Goal: Task Accomplishment & Management: Manage account settings

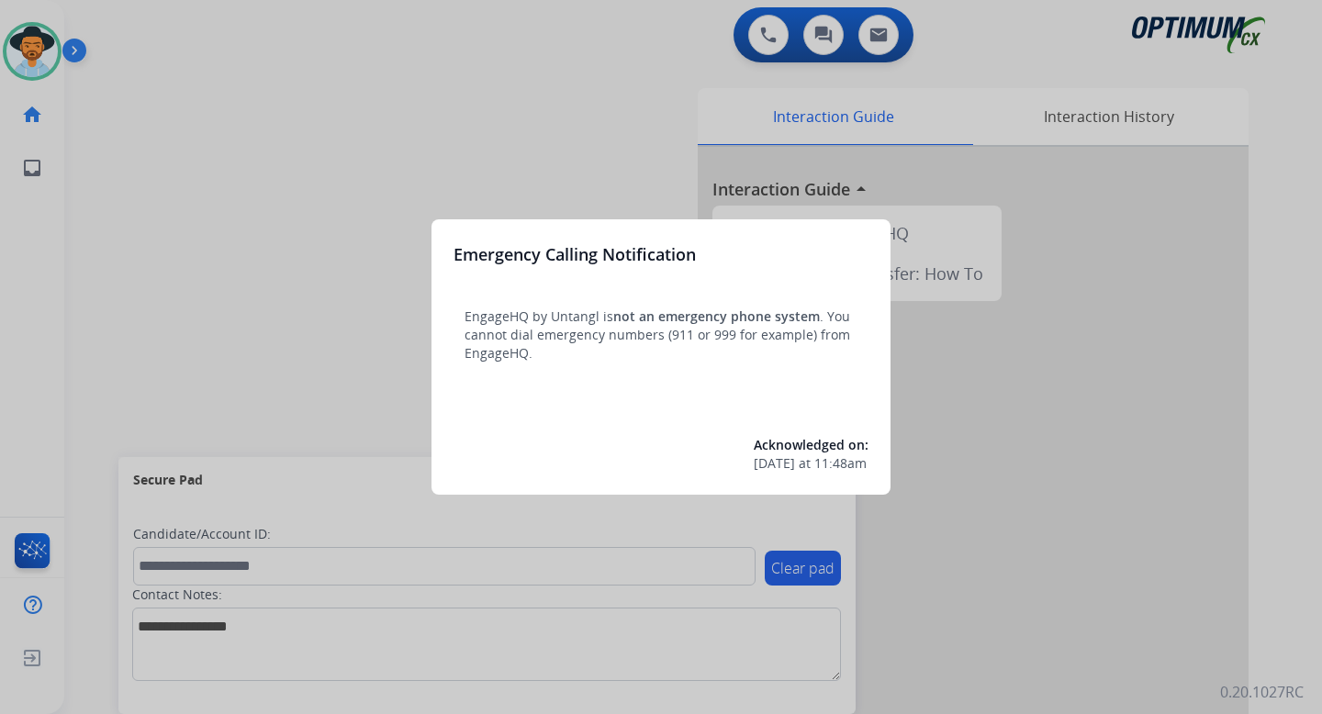
click at [307, 320] on div at bounding box center [661, 357] width 1322 height 714
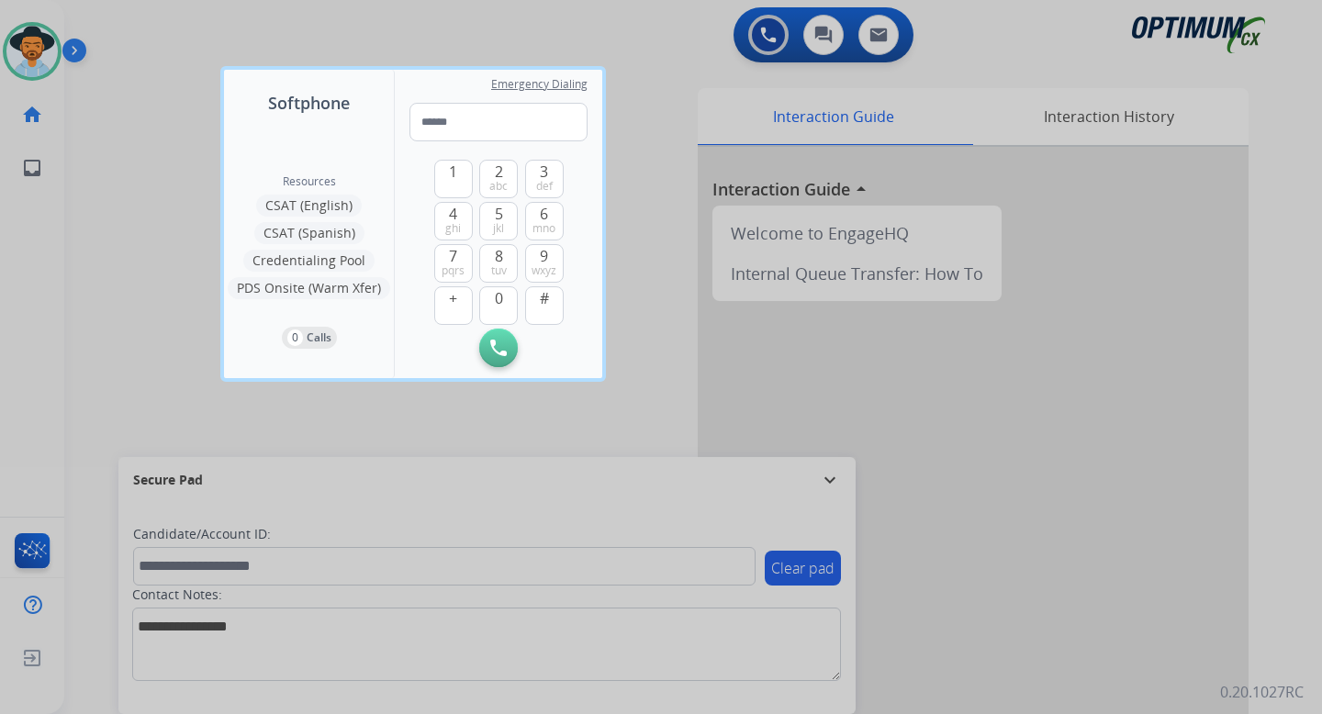
click at [200, 226] on div at bounding box center [661, 357] width 1322 height 714
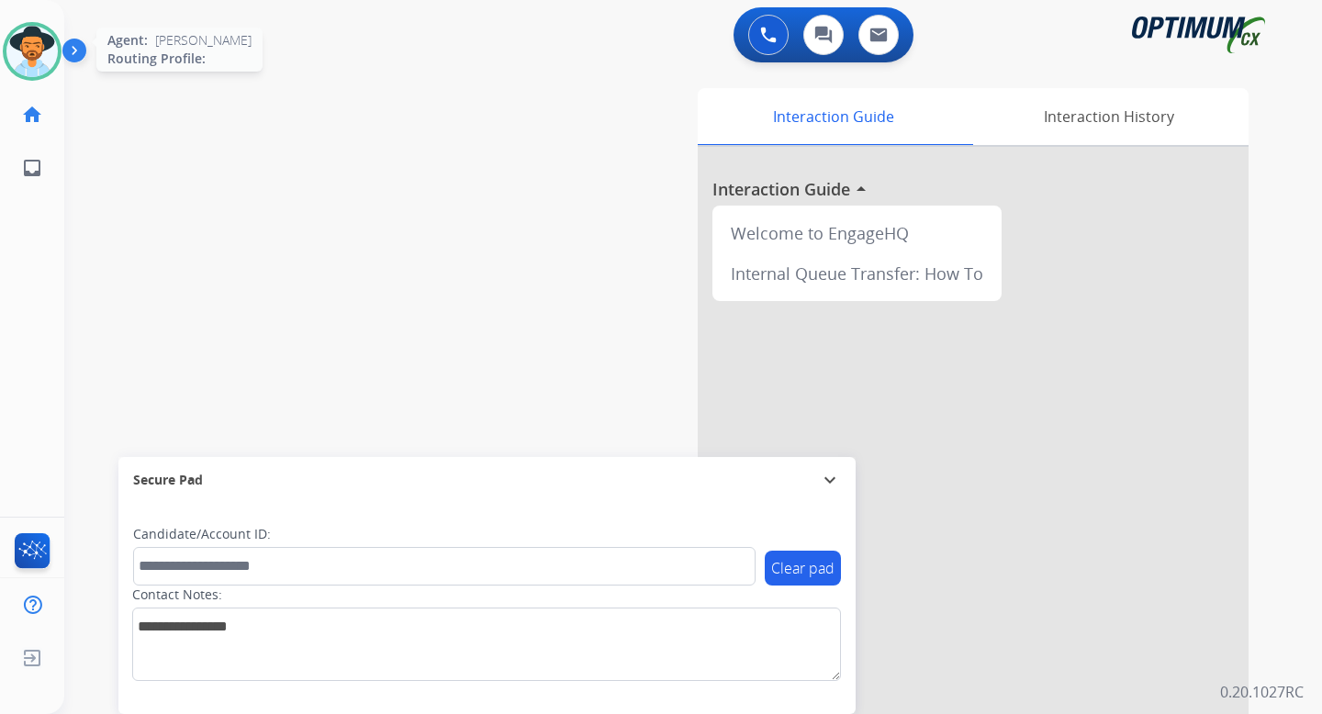
click at [27, 46] on img at bounding box center [31, 51] width 51 height 51
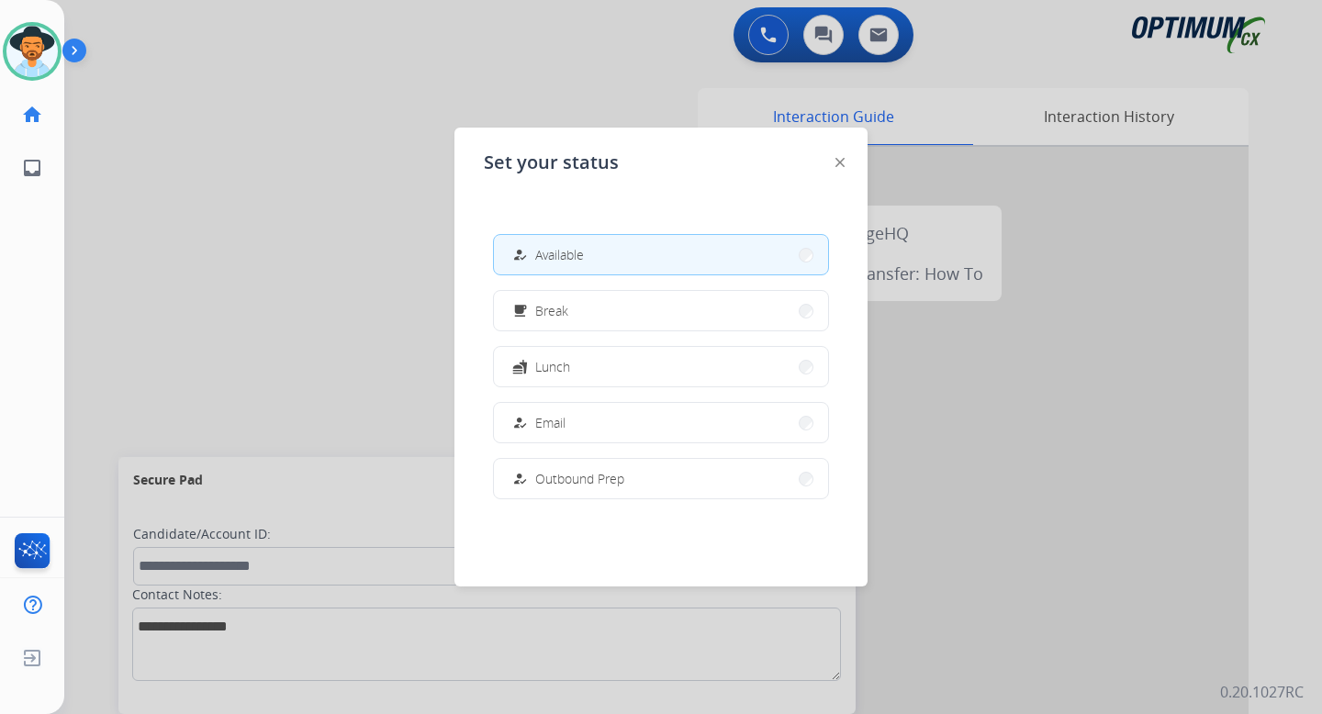
click at [567, 310] on span "Break" at bounding box center [551, 310] width 33 height 19
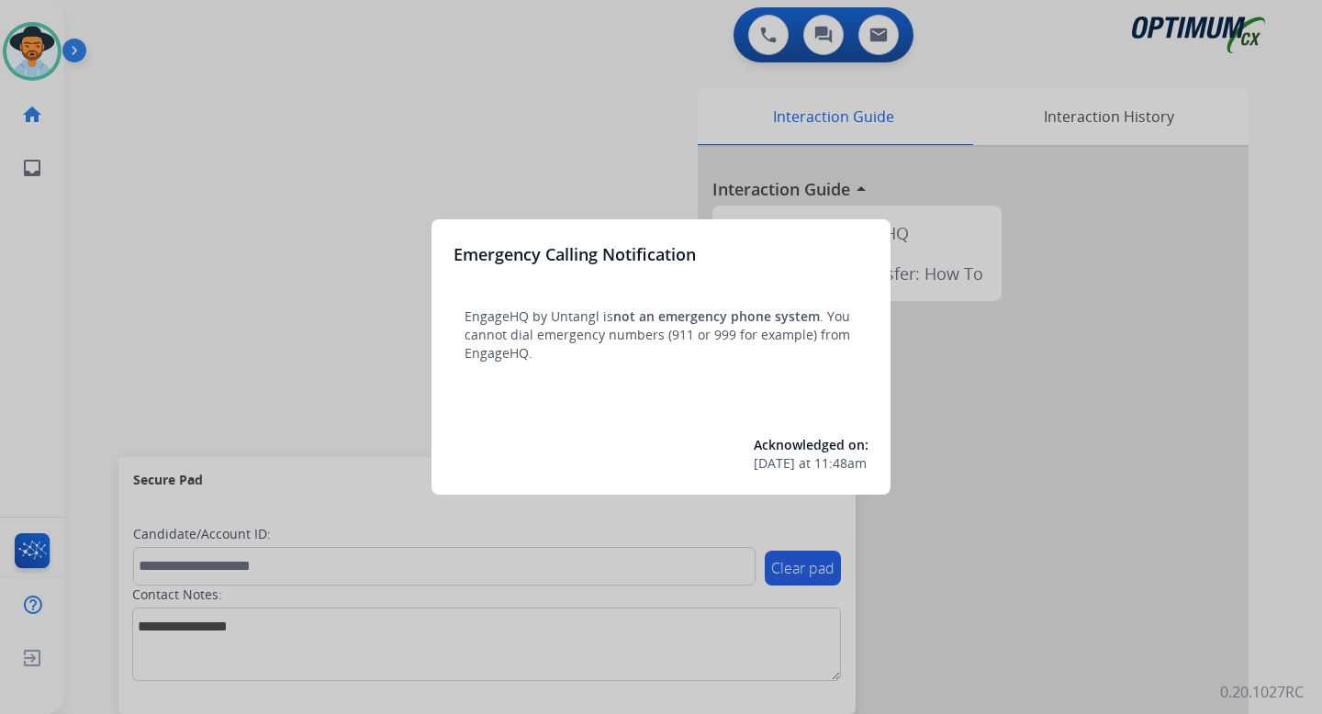
click at [95, 149] on div at bounding box center [661, 357] width 1322 height 714
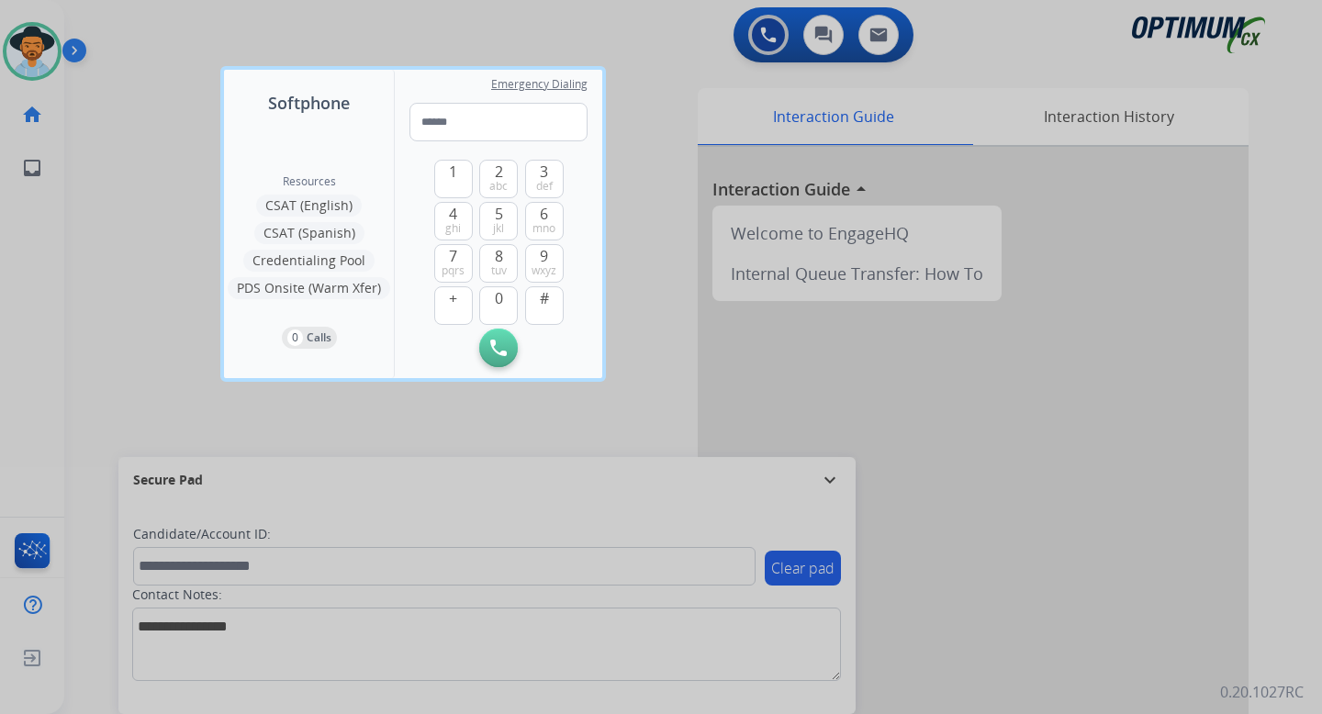
click at [163, 146] on div at bounding box center [661, 357] width 1322 height 714
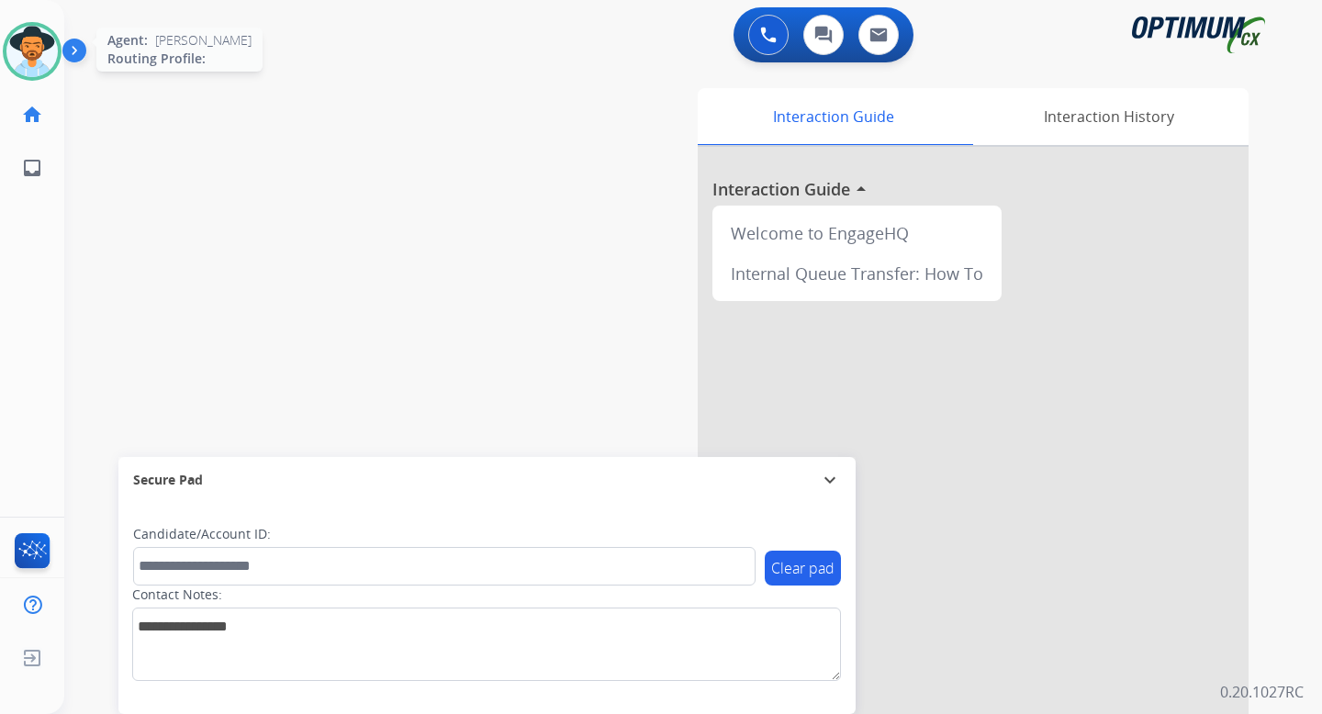
click at [44, 55] on img at bounding box center [31, 51] width 51 height 51
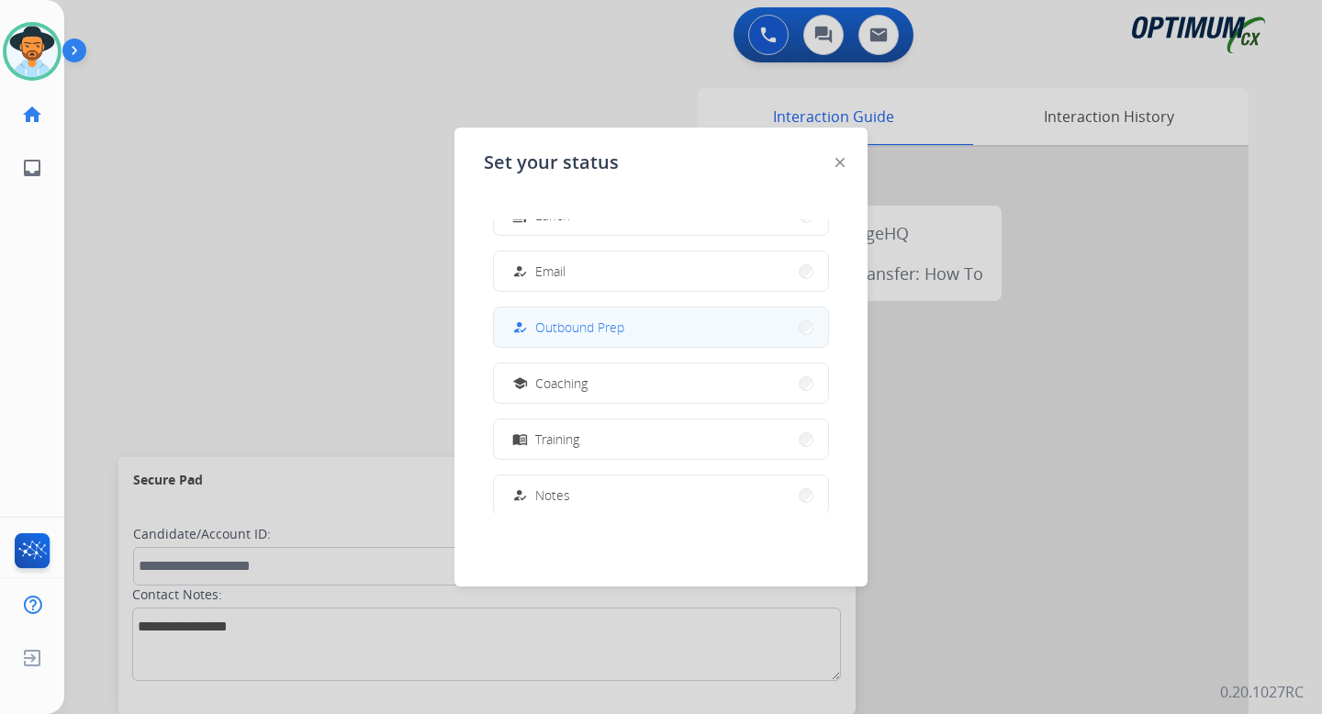
scroll to position [153, 0]
click at [570, 322] on span "Outbound Prep" at bounding box center [579, 325] width 89 height 19
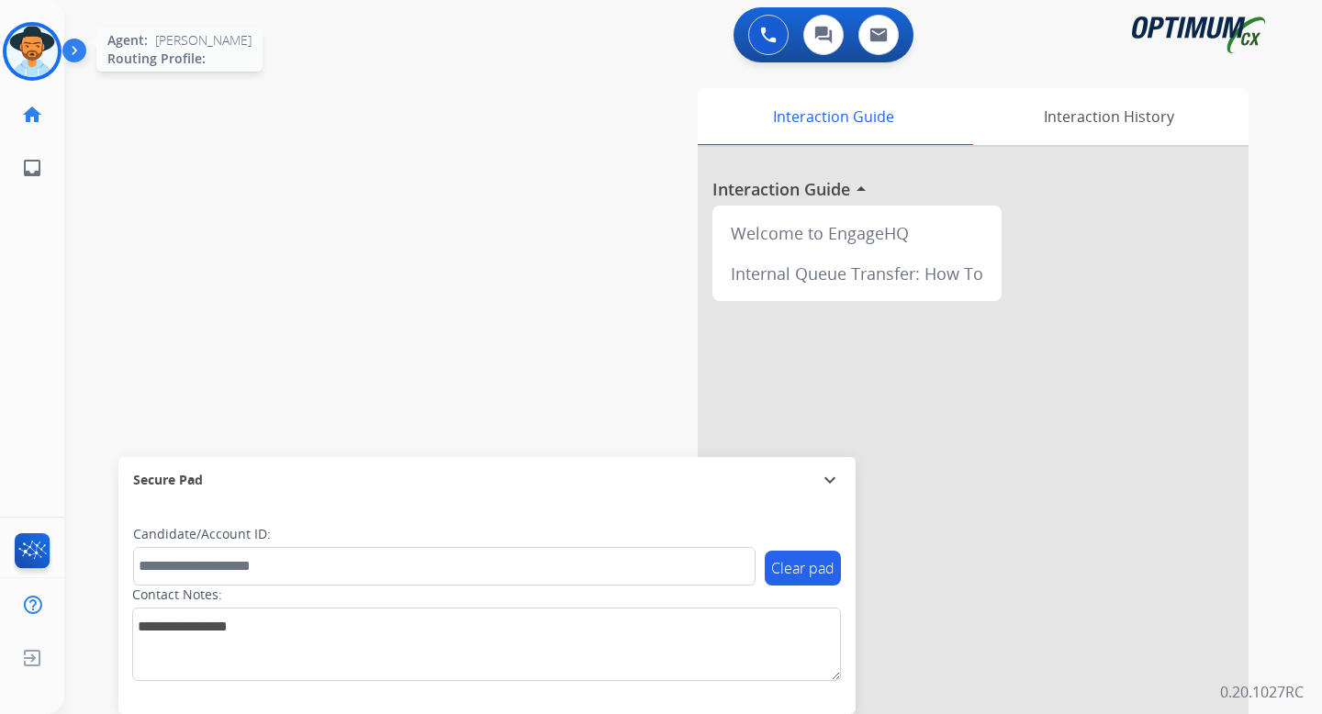
click at [52, 50] on img at bounding box center [31, 51] width 51 height 51
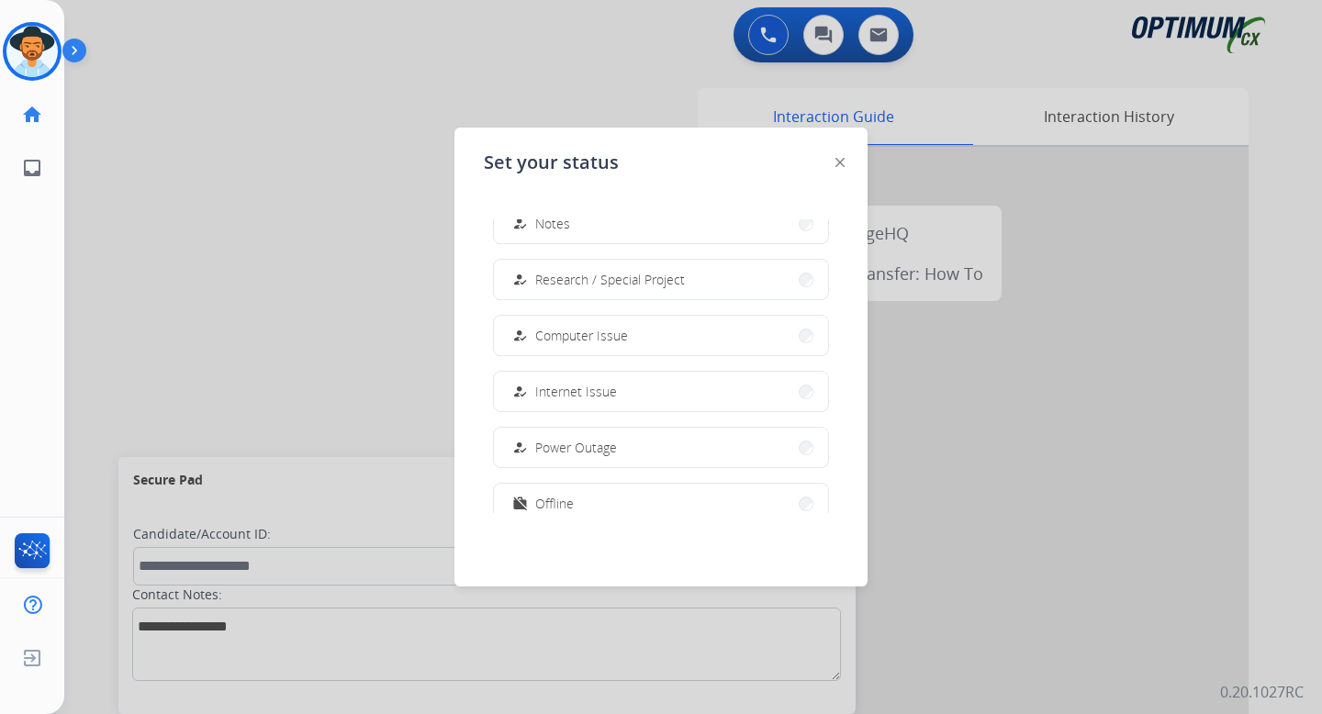
scroll to position [430, 0]
click at [538, 328] on div "how_to_reg Computer Issue" at bounding box center [567, 330] width 119 height 22
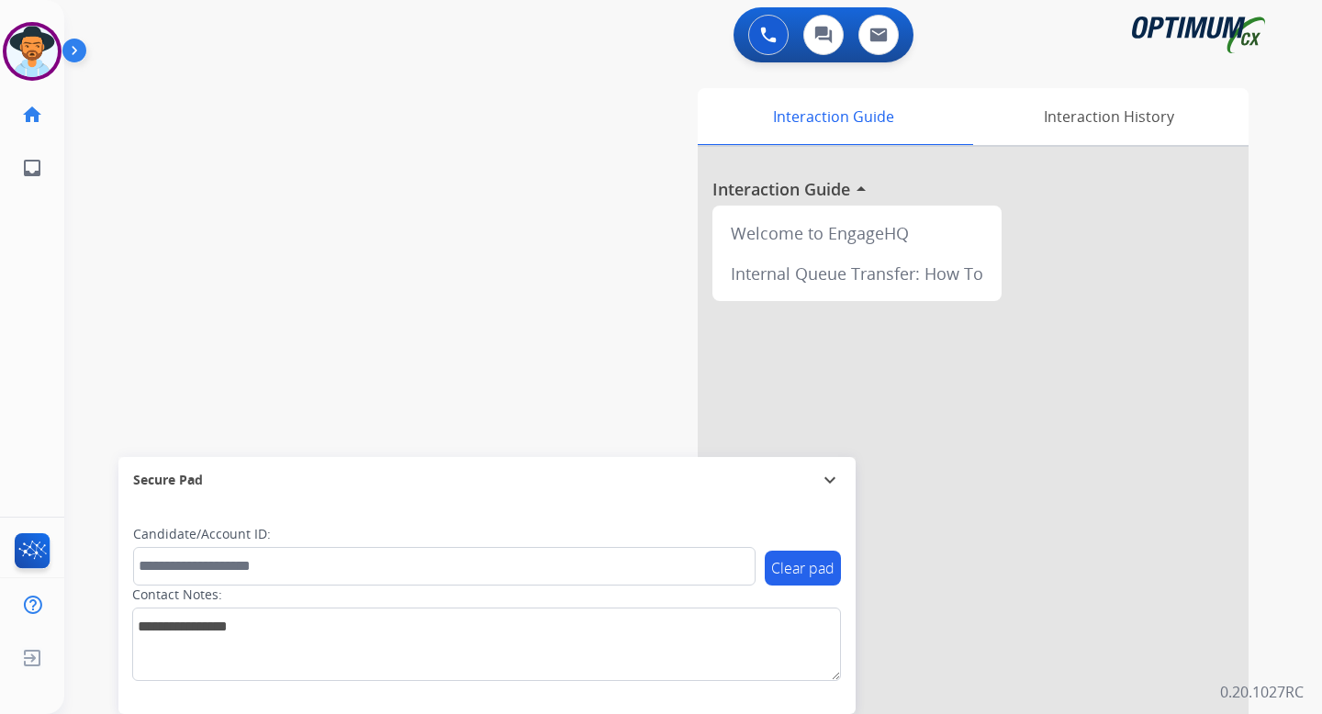
scroll to position [117, 0]
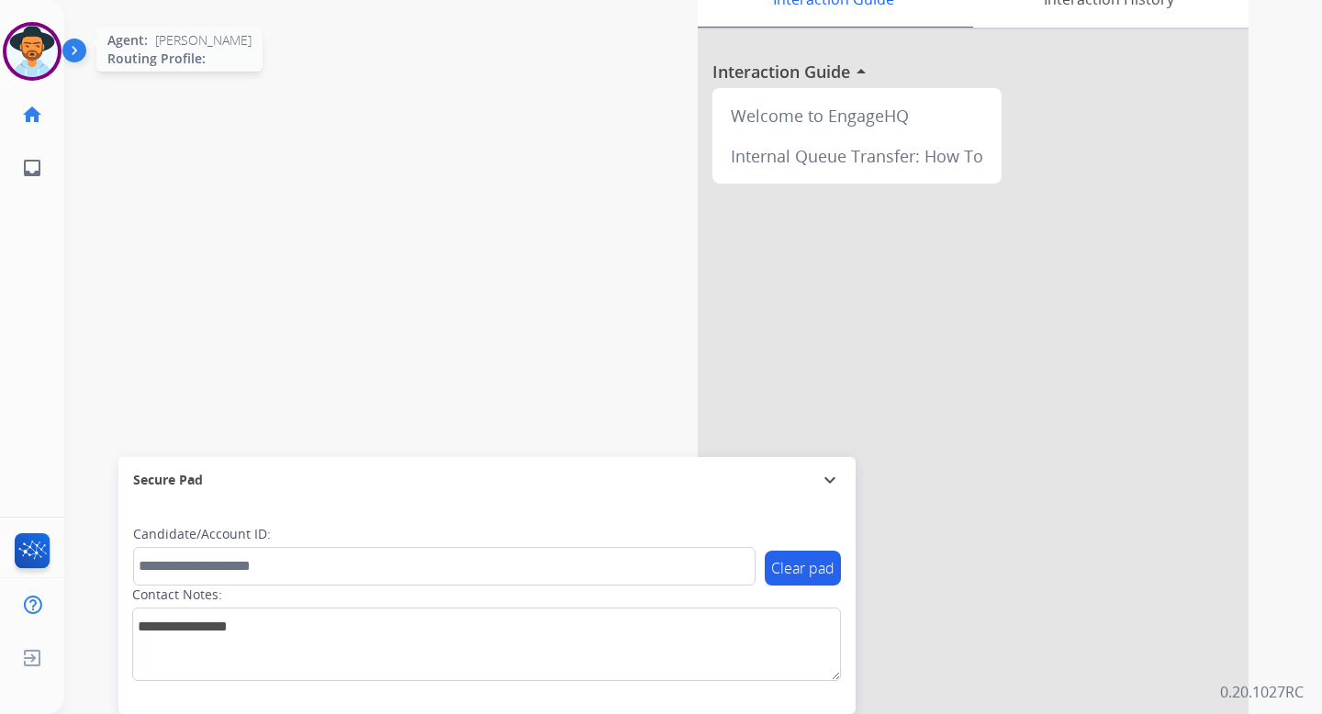
click at [30, 55] on img at bounding box center [31, 51] width 51 height 51
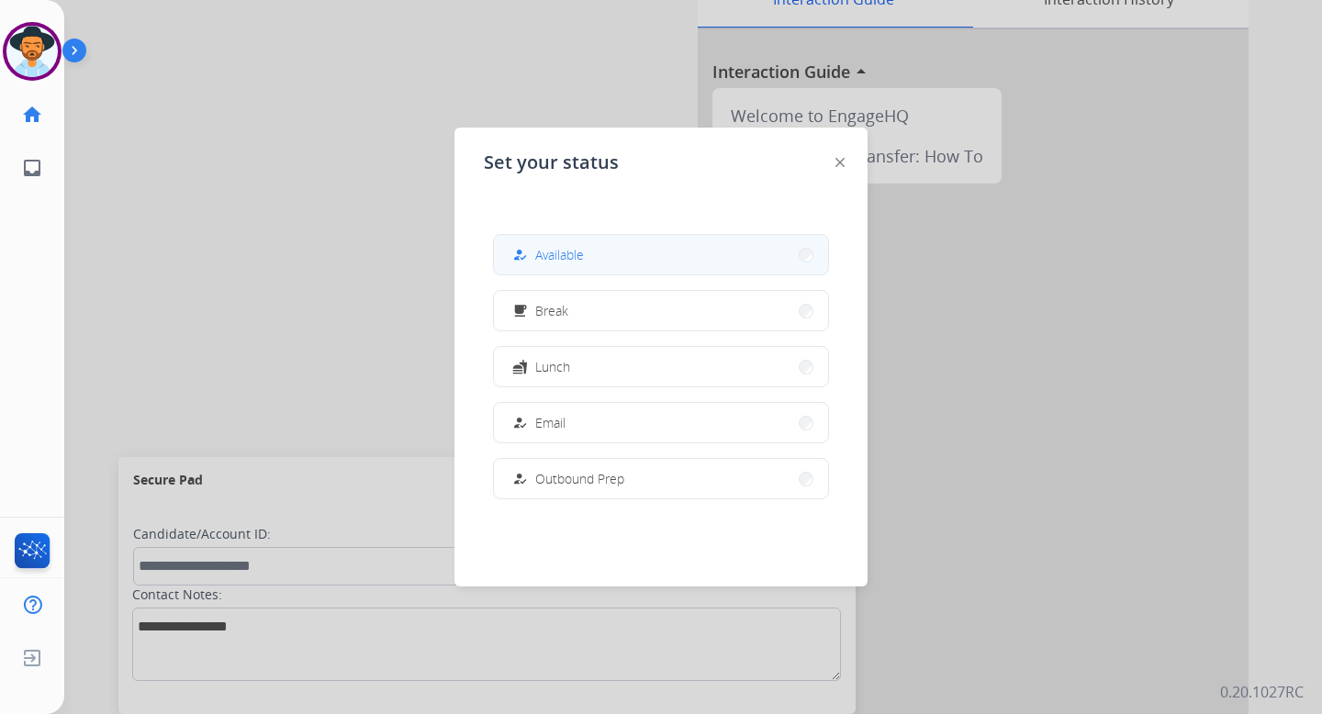
click at [638, 235] on button "how_to_reg Available" at bounding box center [661, 254] width 334 height 39
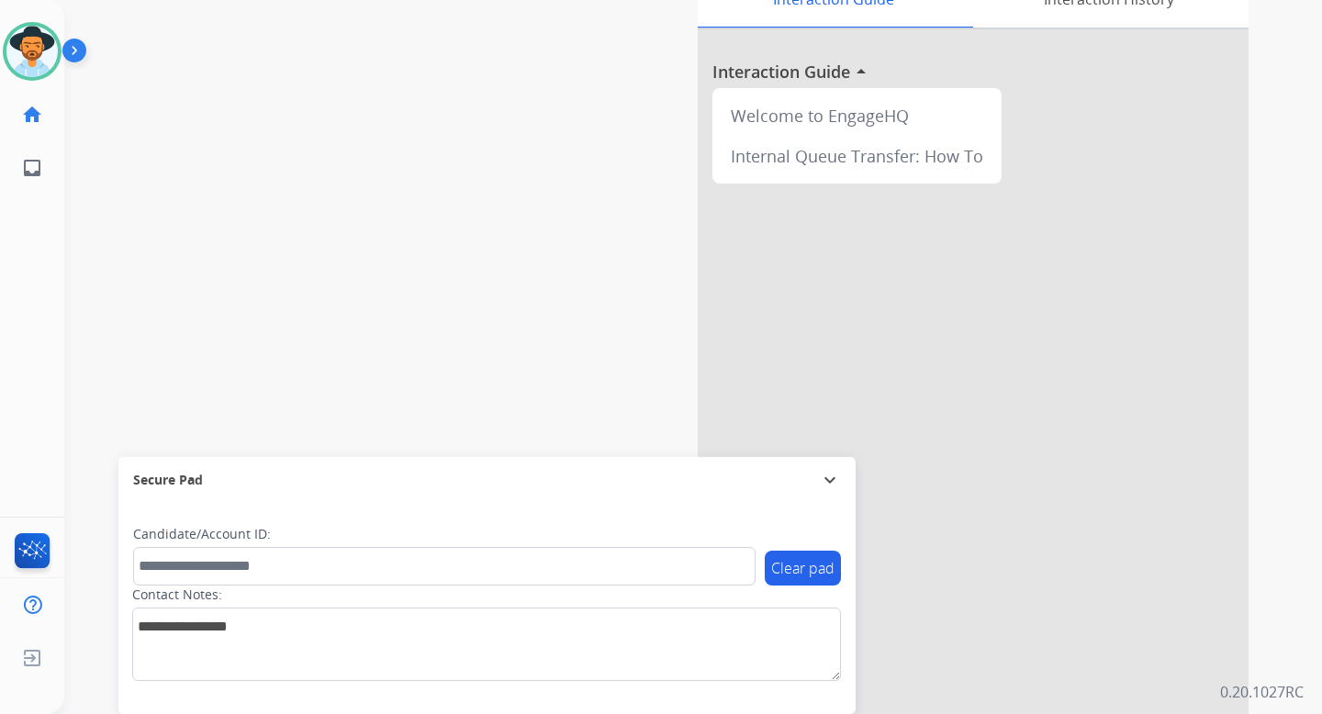
scroll to position [0, 0]
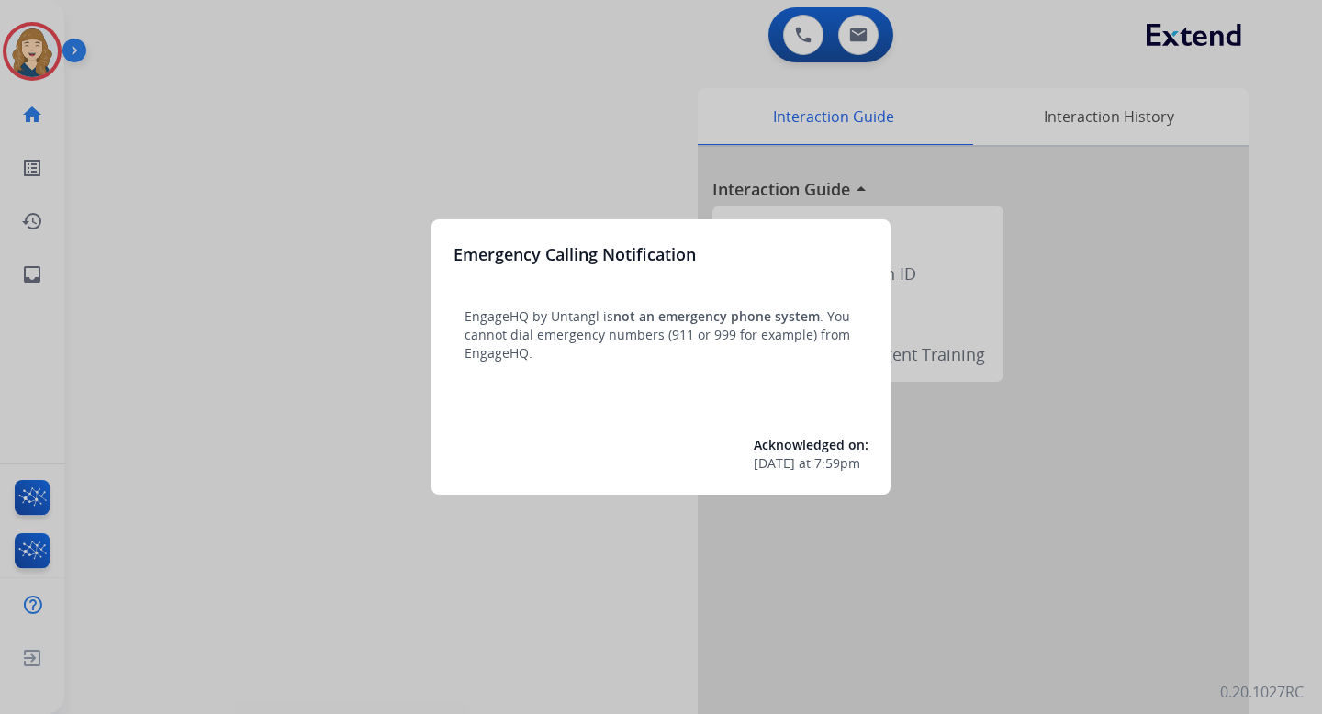
click at [564, 166] on div at bounding box center [661, 357] width 1322 height 714
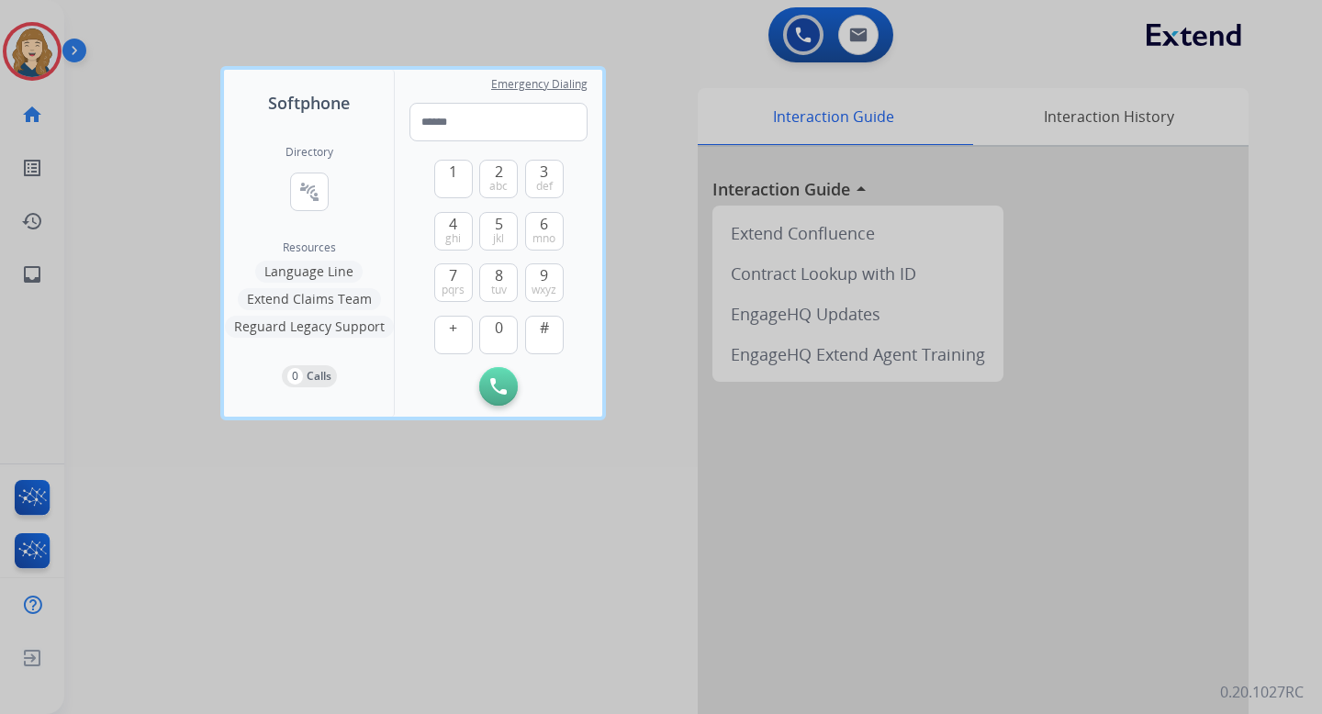
click at [137, 210] on div at bounding box center [661, 357] width 1322 height 714
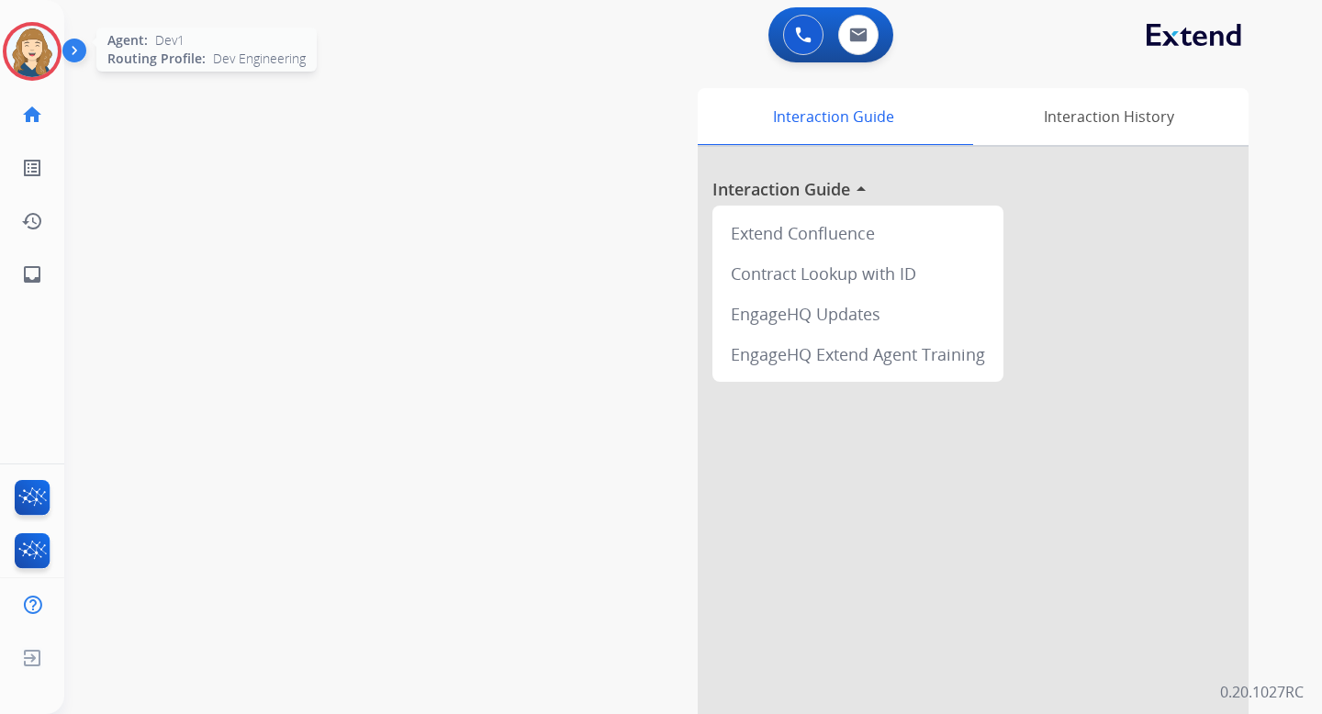
click at [39, 50] on img at bounding box center [31, 51] width 51 height 51
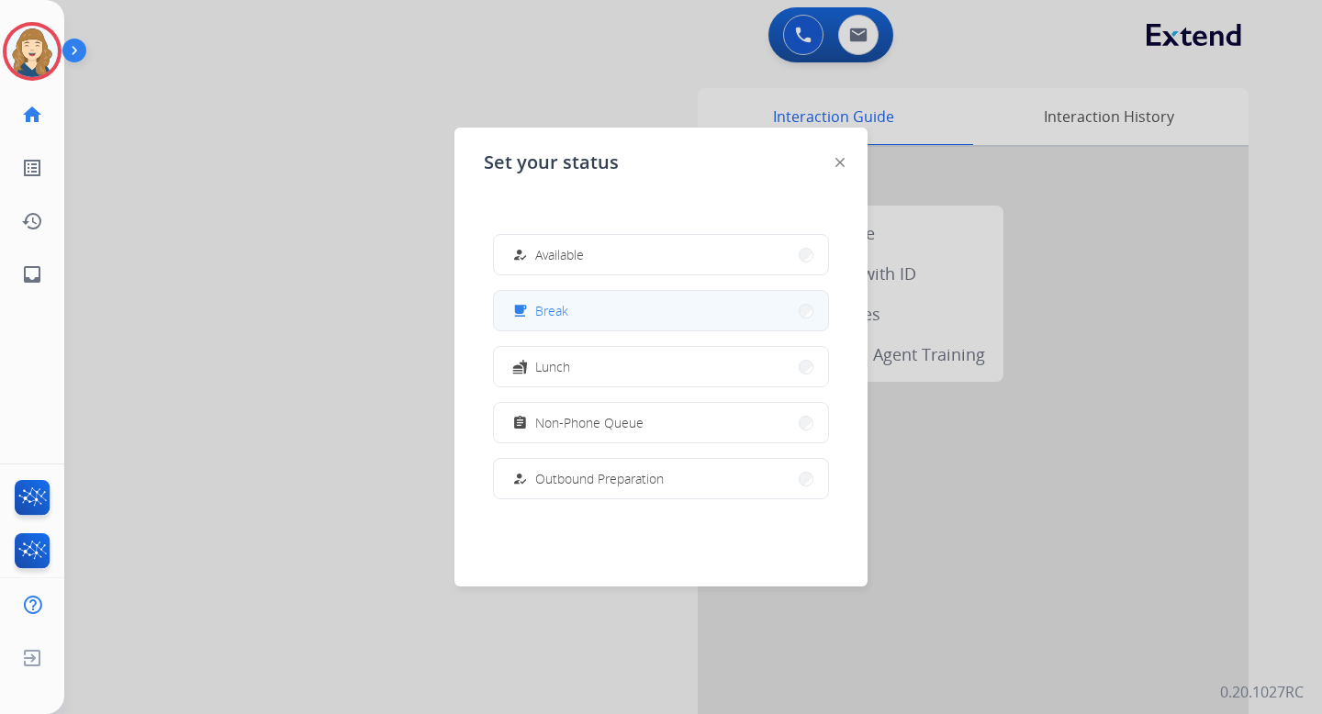
click at [576, 307] on button "free_breakfast Break" at bounding box center [661, 310] width 334 height 39
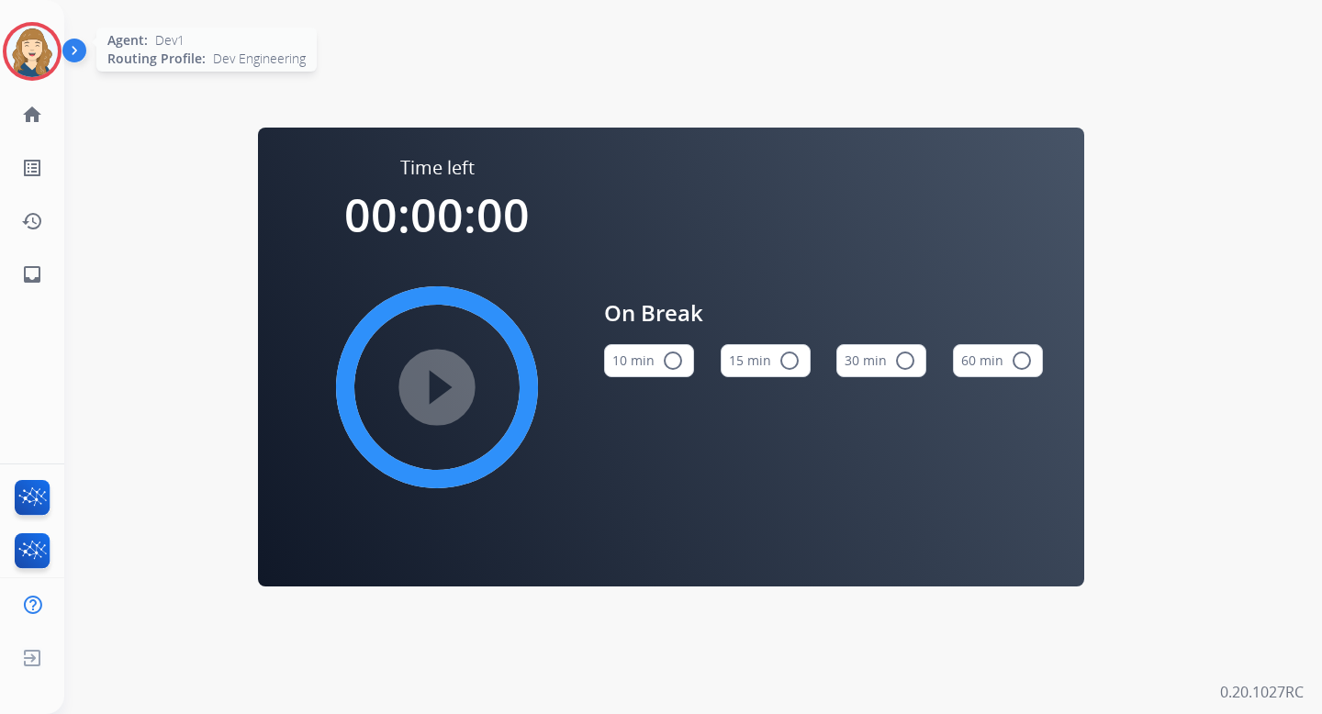
click at [22, 61] on img at bounding box center [31, 51] width 51 height 51
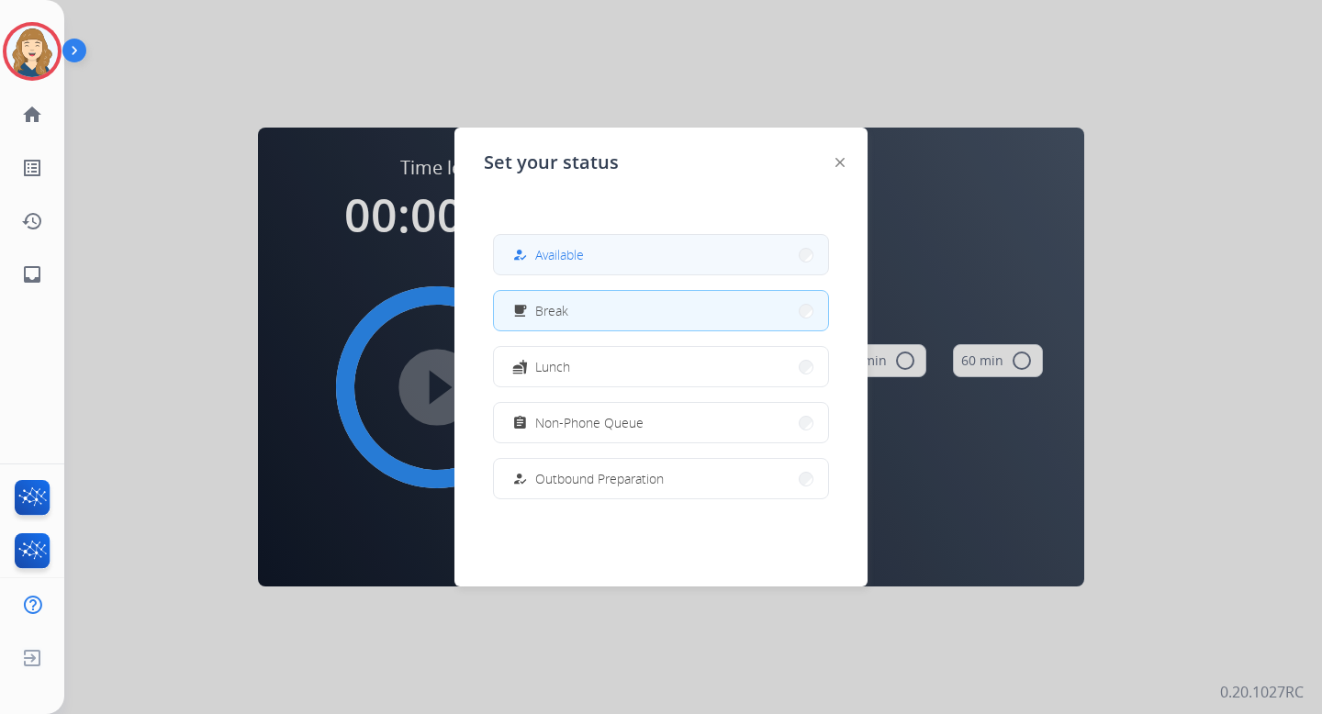
click at [580, 243] on button "how_to_reg Available" at bounding box center [661, 254] width 334 height 39
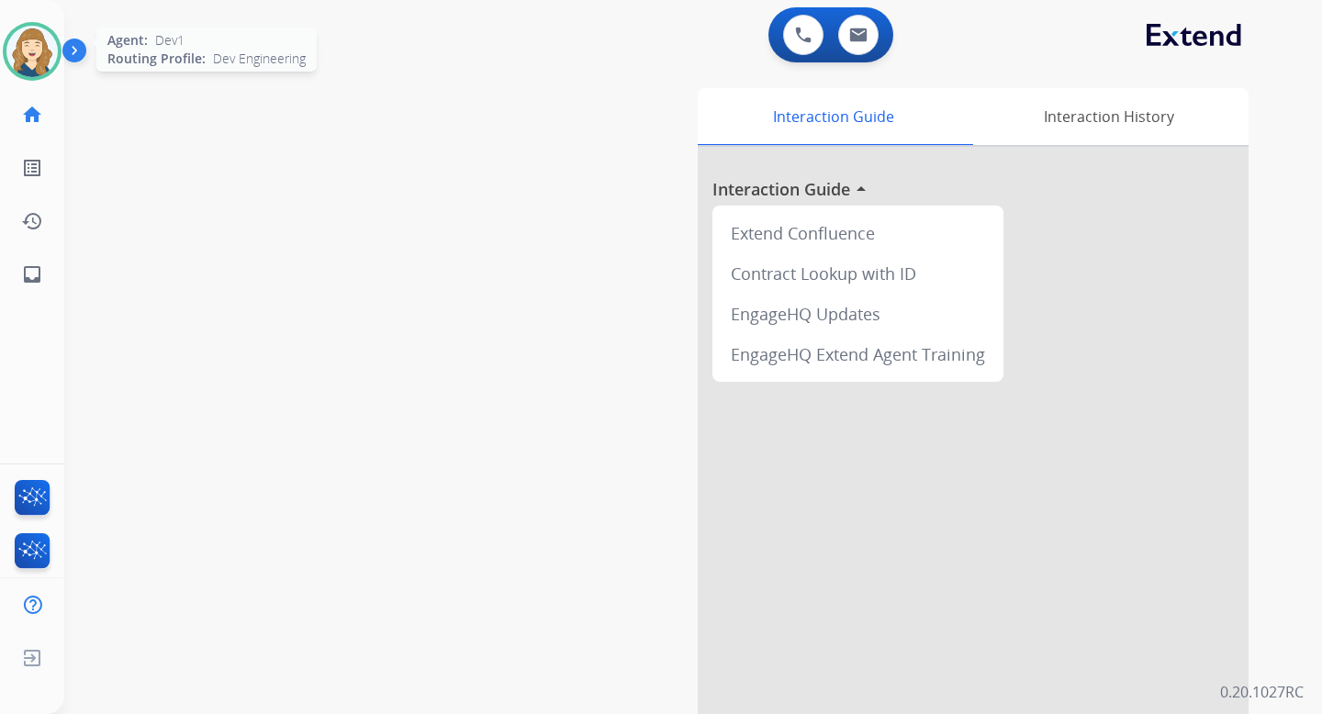
click at [21, 48] on img at bounding box center [31, 51] width 51 height 51
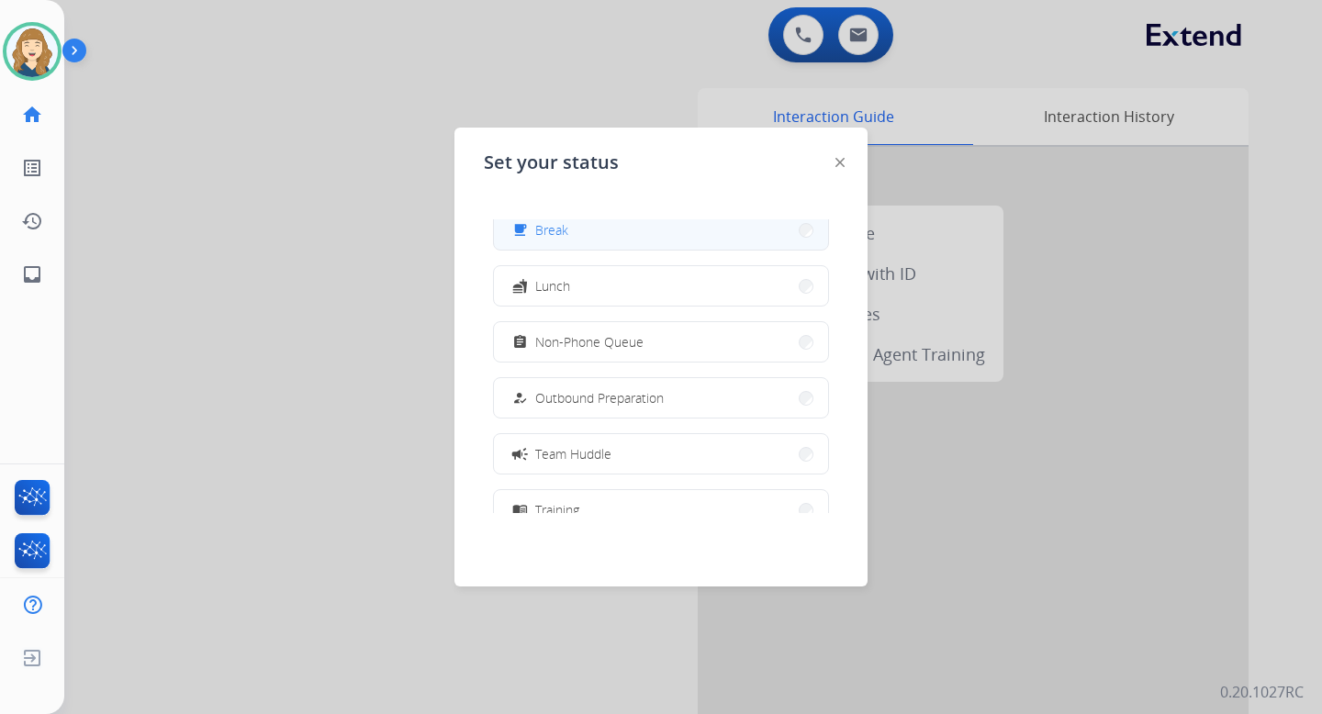
scroll to position [90, 0]
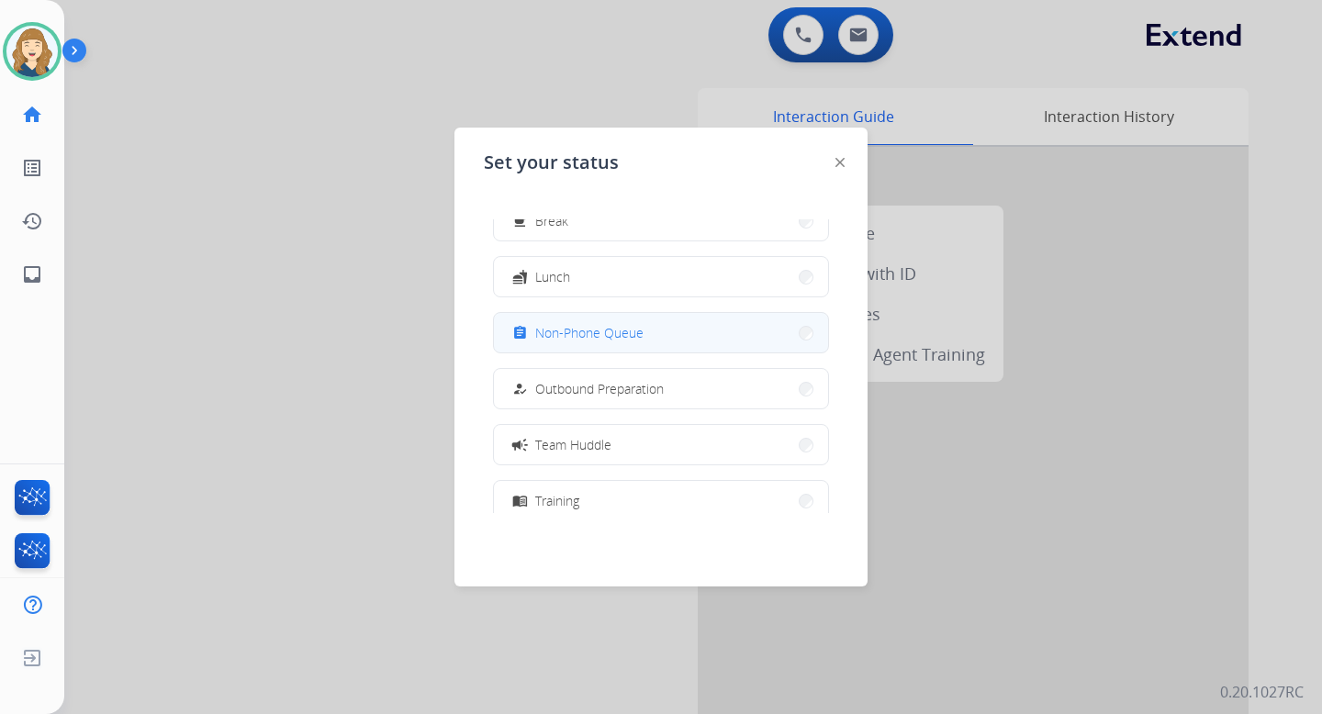
click at [620, 334] on span "Non-Phone Queue" at bounding box center [589, 332] width 108 height 19
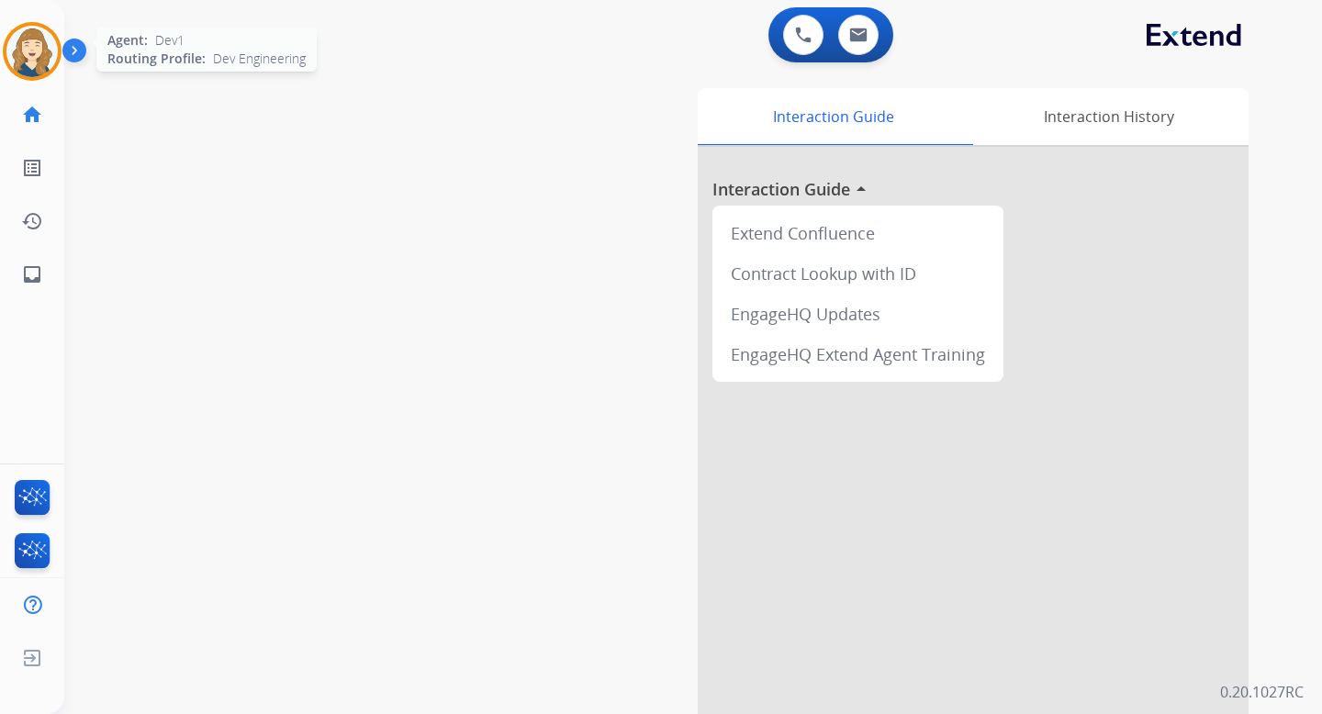
click at [39, 50] on img at bounding box center [31, 51] width 51 height 51
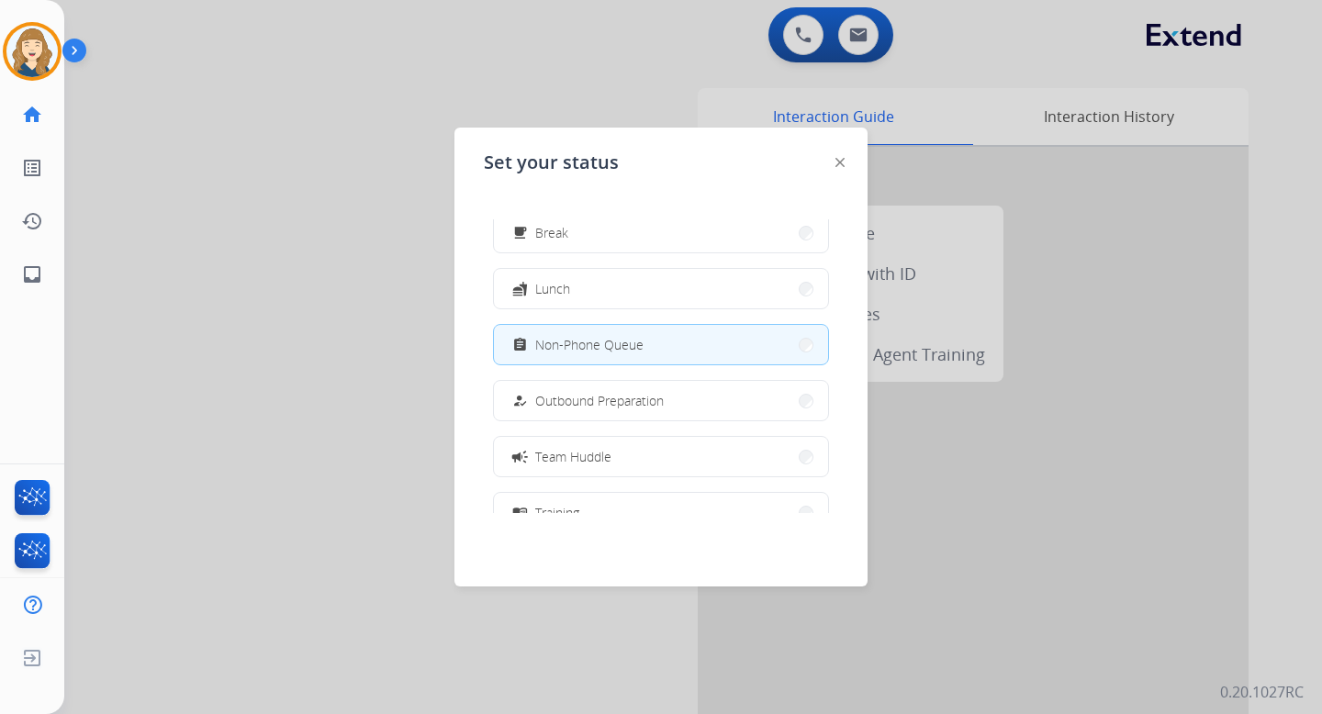
scroll to position [70, 0]
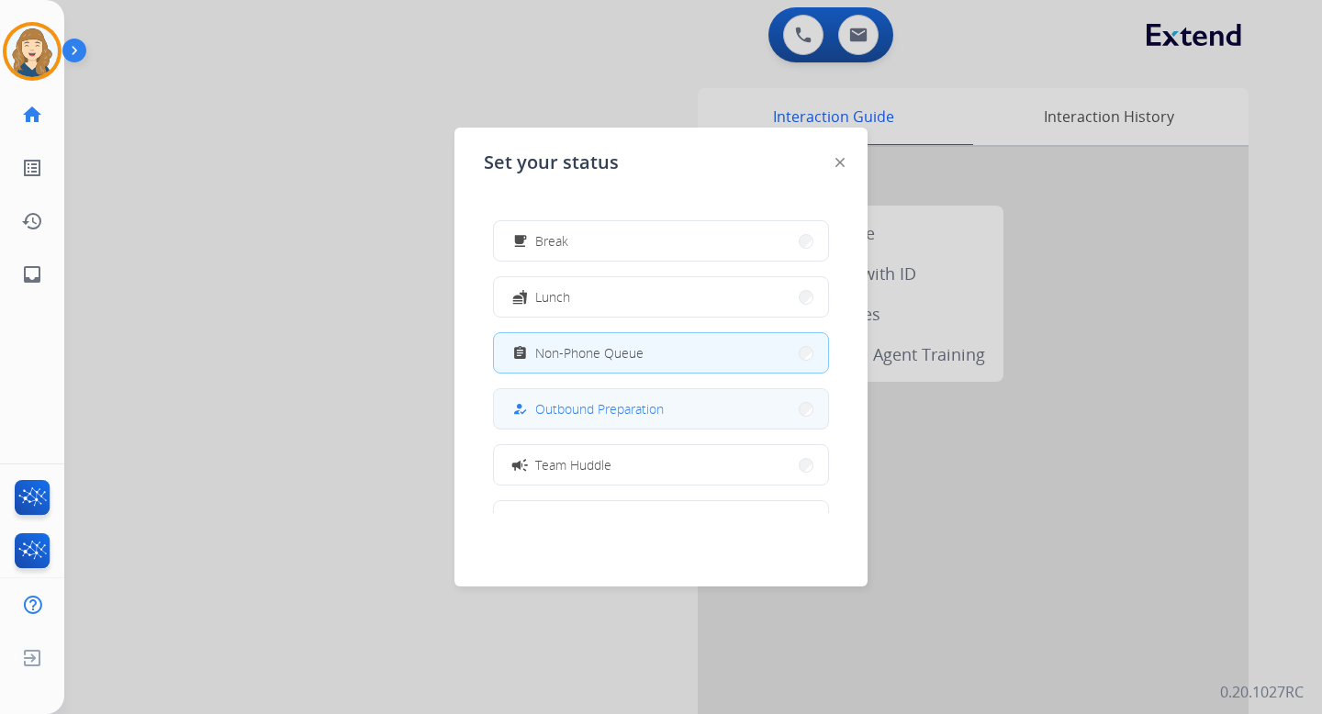
click at [548, 409] on span "Outbound Preparation" at bounding box center [599, 408] width 129 height 19
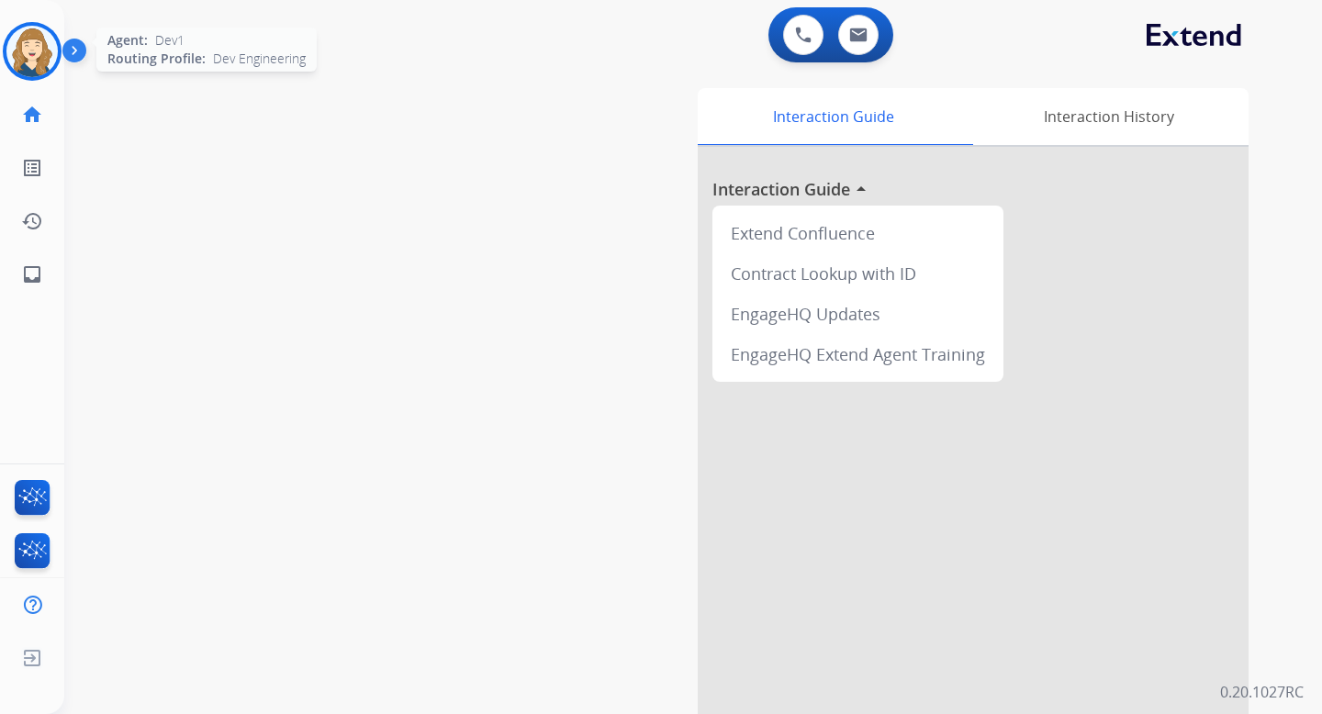
click at [35, 55] on img at bounding box center [31, 51] width 51 height 51
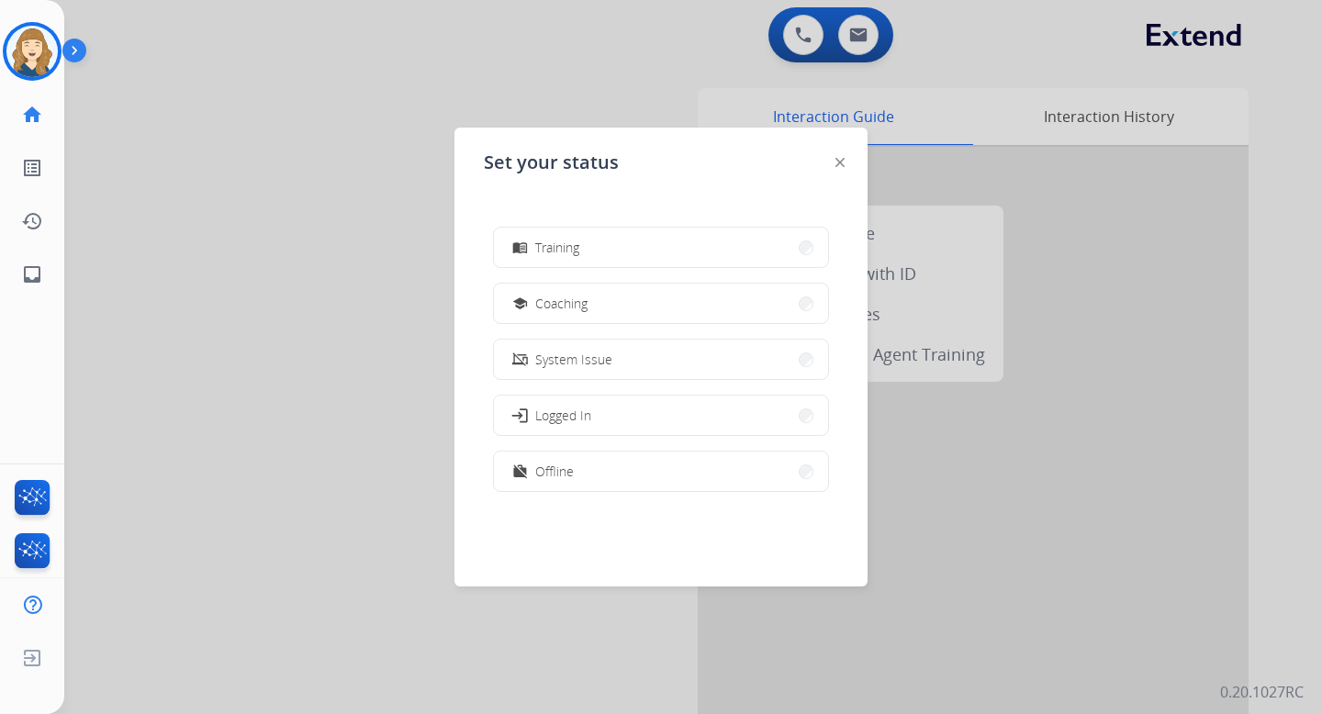
scroll to position [346, 0]
click at [533, 362] on div "phonelink_off" at bounding box center [521, 357] width 27 height 22
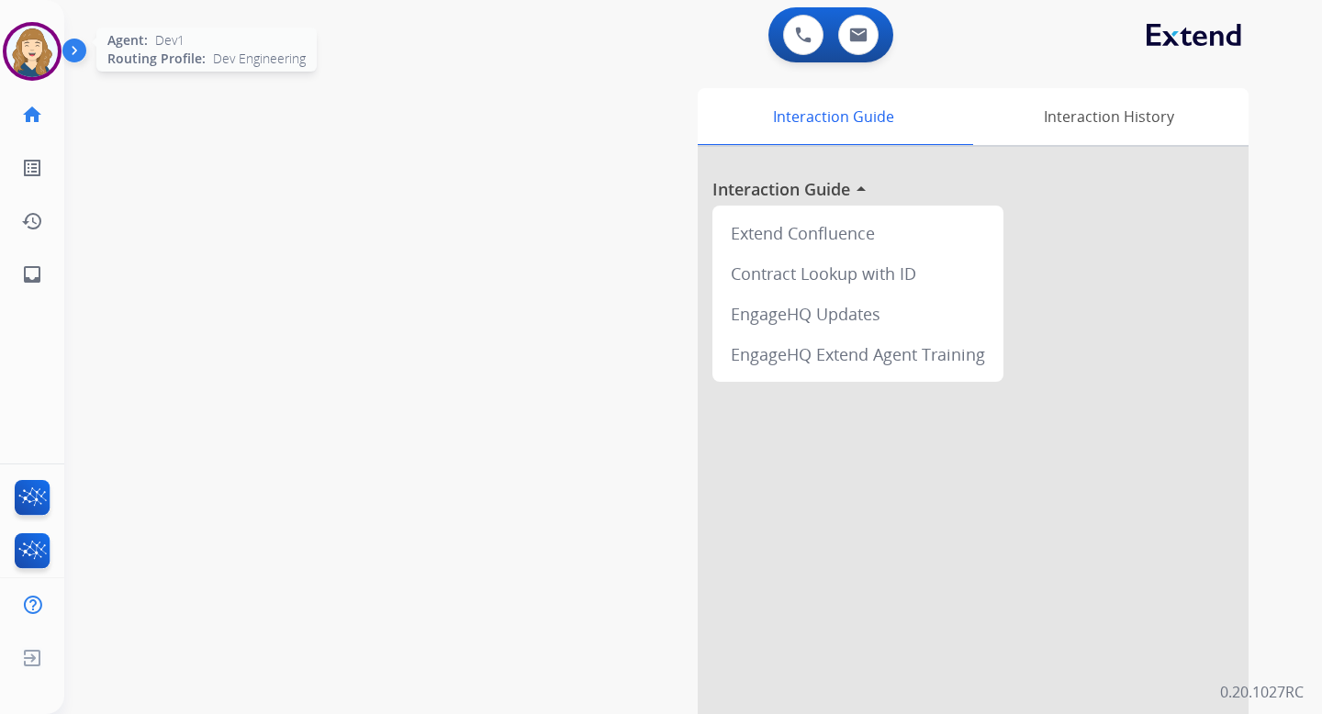
click at [28, 57] on img at bounding box center [31, 51] width 51 height 51
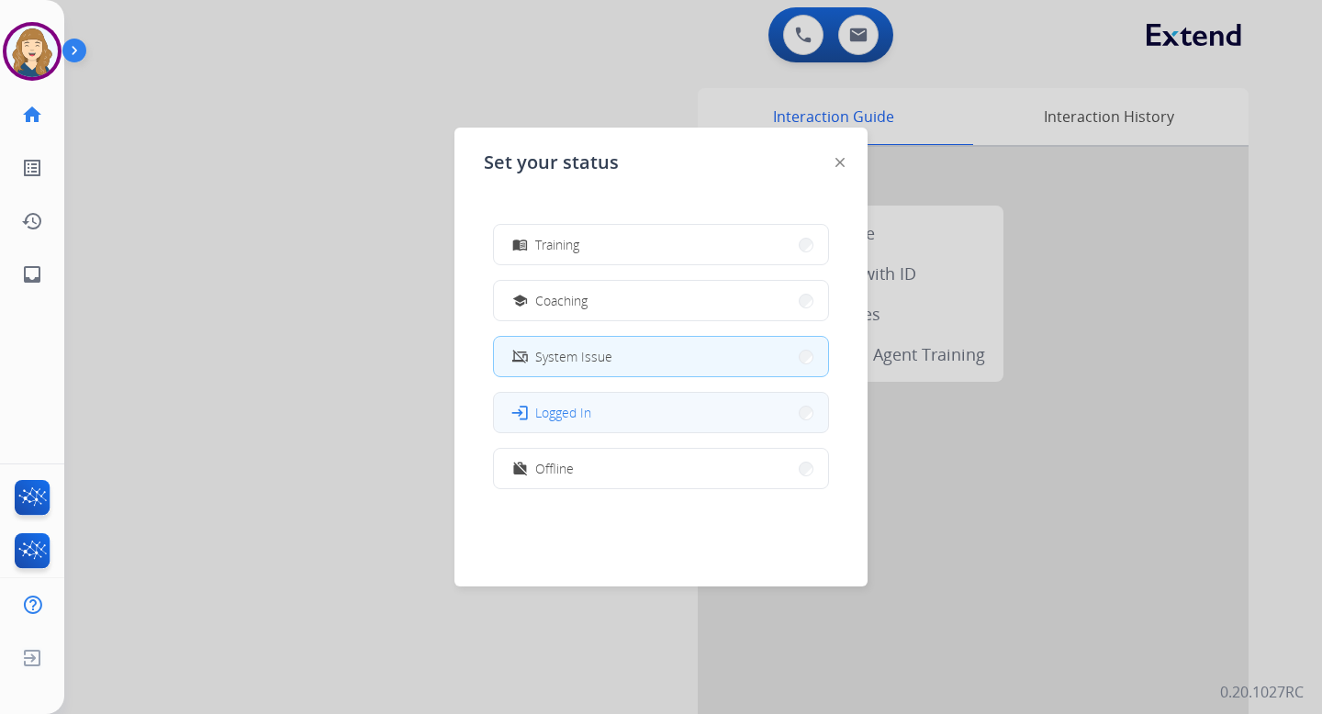
click at [624, 419] on button "login Logged In" at bounding box center [661, 412] width 334 height 39
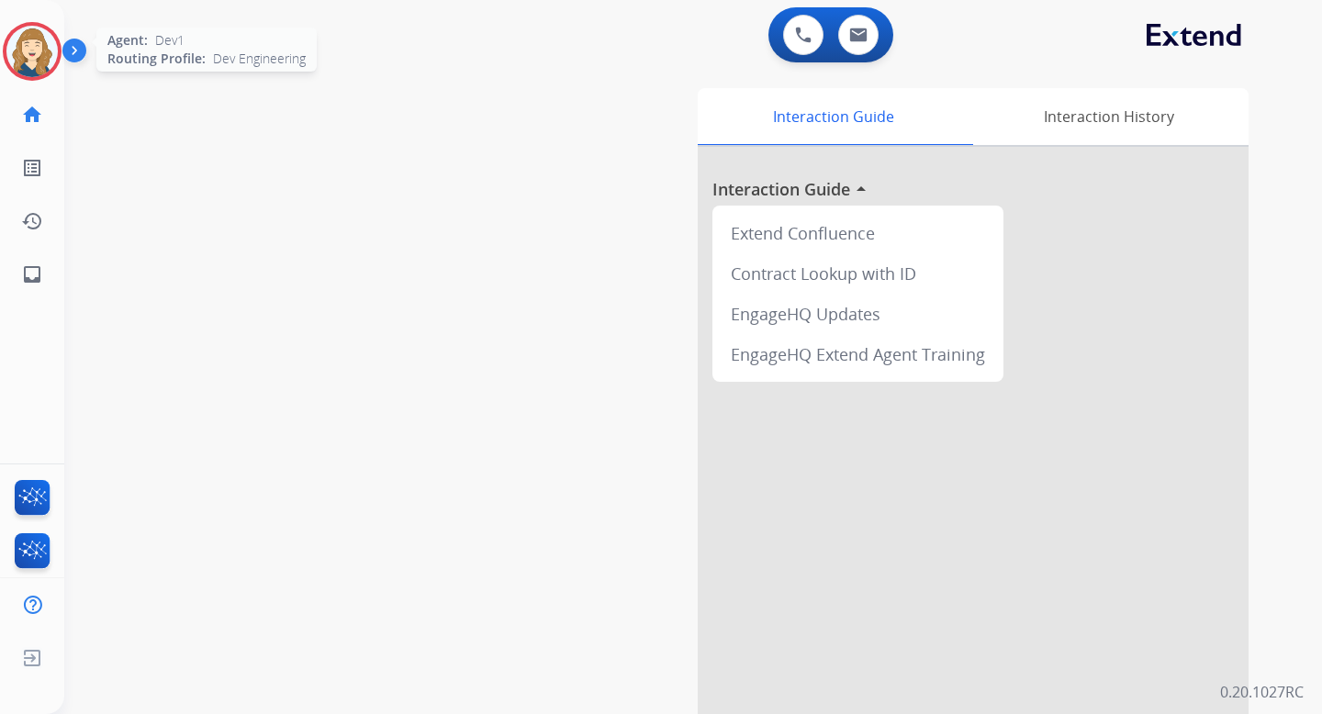
click at [40, 50] on img at bounding box center [31, 51] width 51 height 51
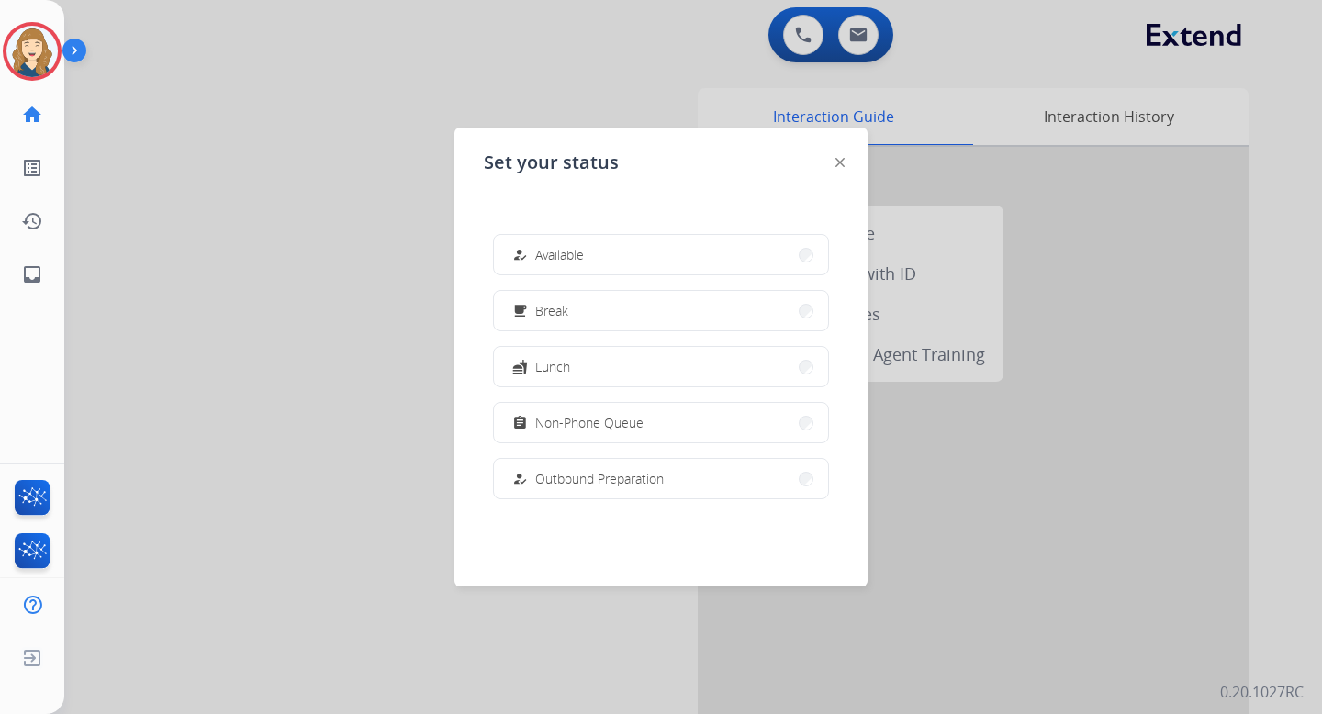
click at [165, 353] on div at bounding box center [661, 357] width 1322 height 714
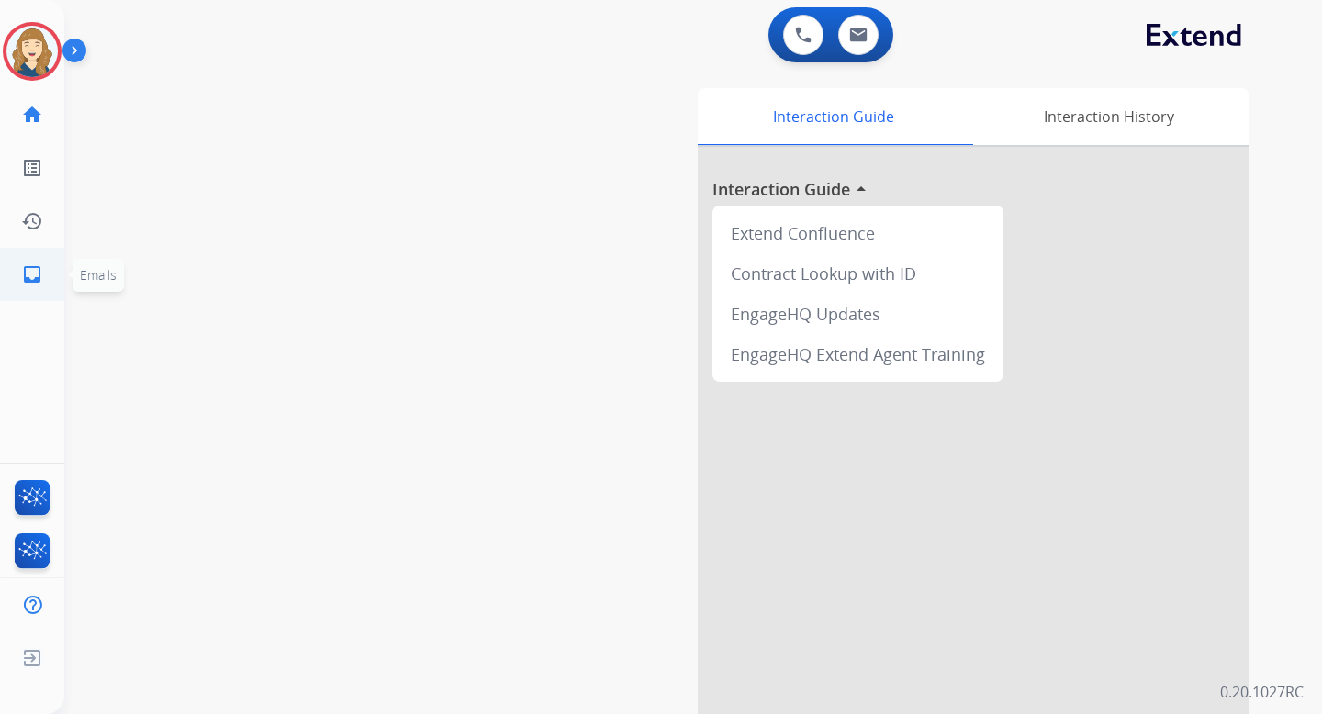
click at [30, 285] on link "inbox Emails" at bounding box center [31, 274] width 51 height 51
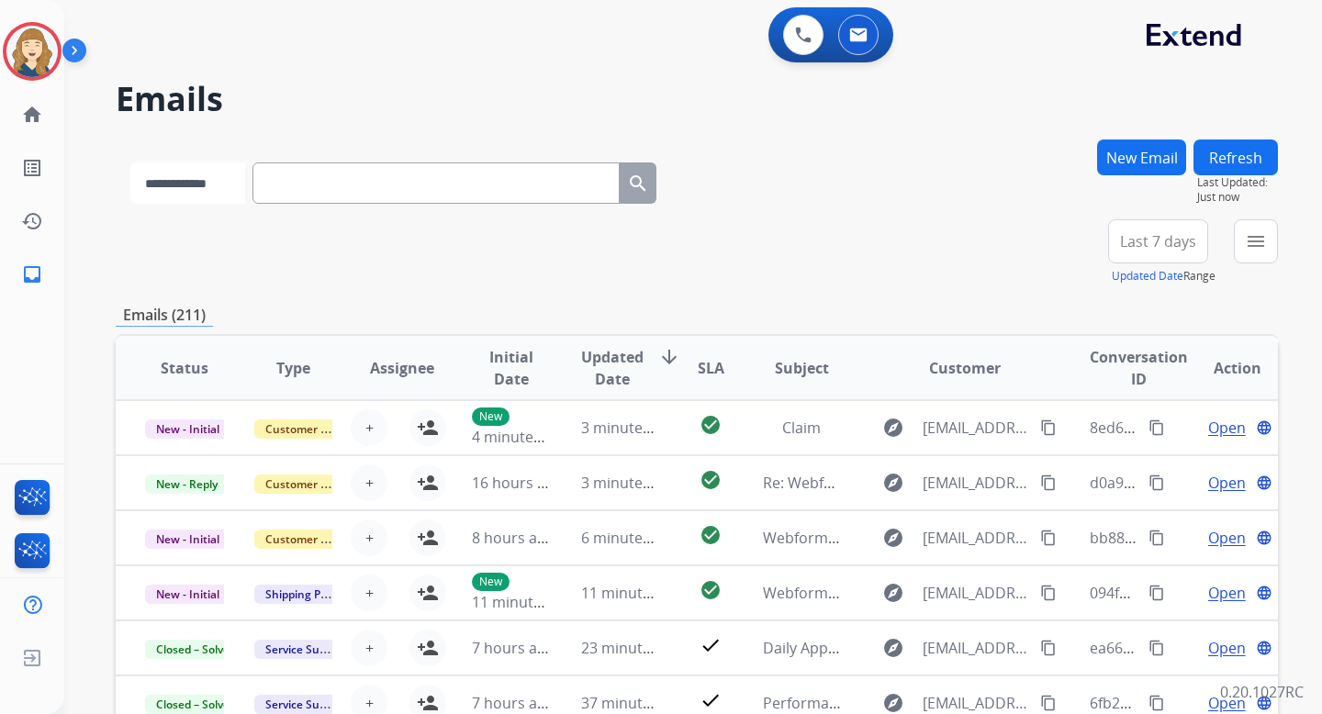
click at [229, 178] on select "**********" at bounding box center [187, 182] width 115 height 41
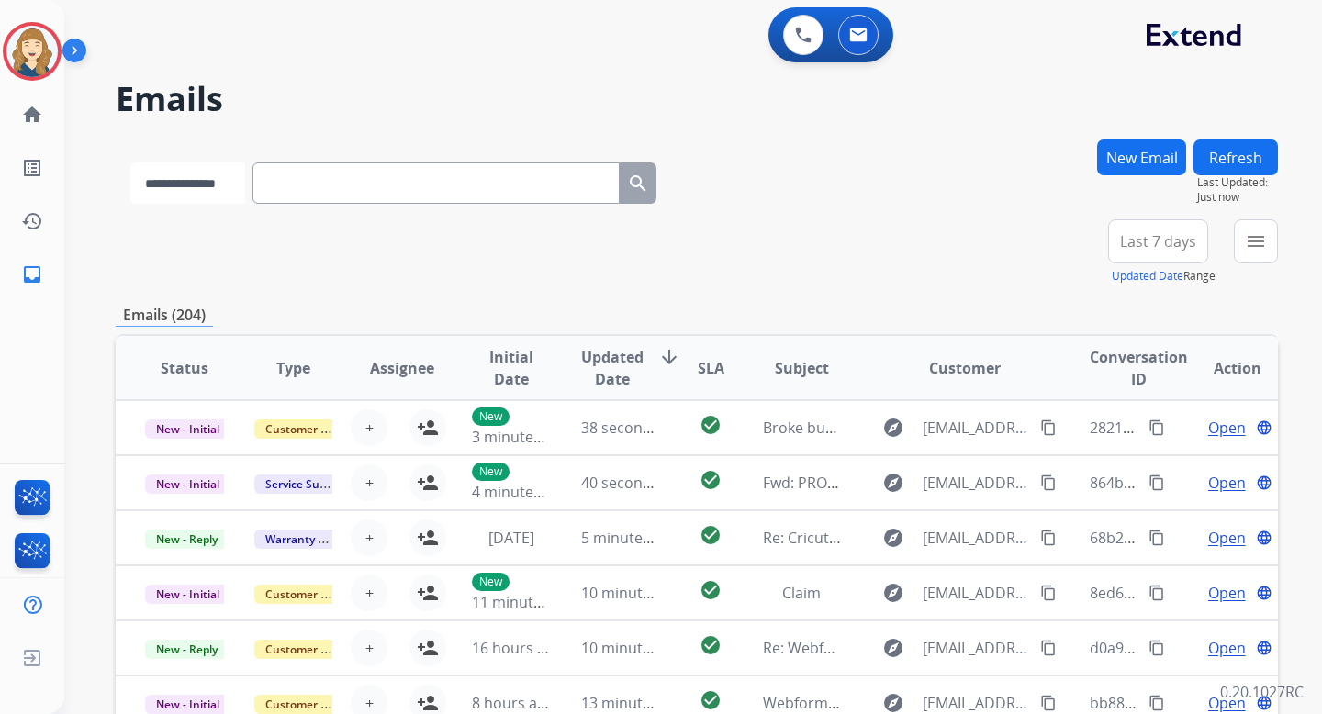
click at [237, 184] on select "**********" at bounding box center [187, 182] width 115 height 41
click at [235, 190] on select "**********" at bounding box center [187, 182] width 115 height 41
select select "**********"
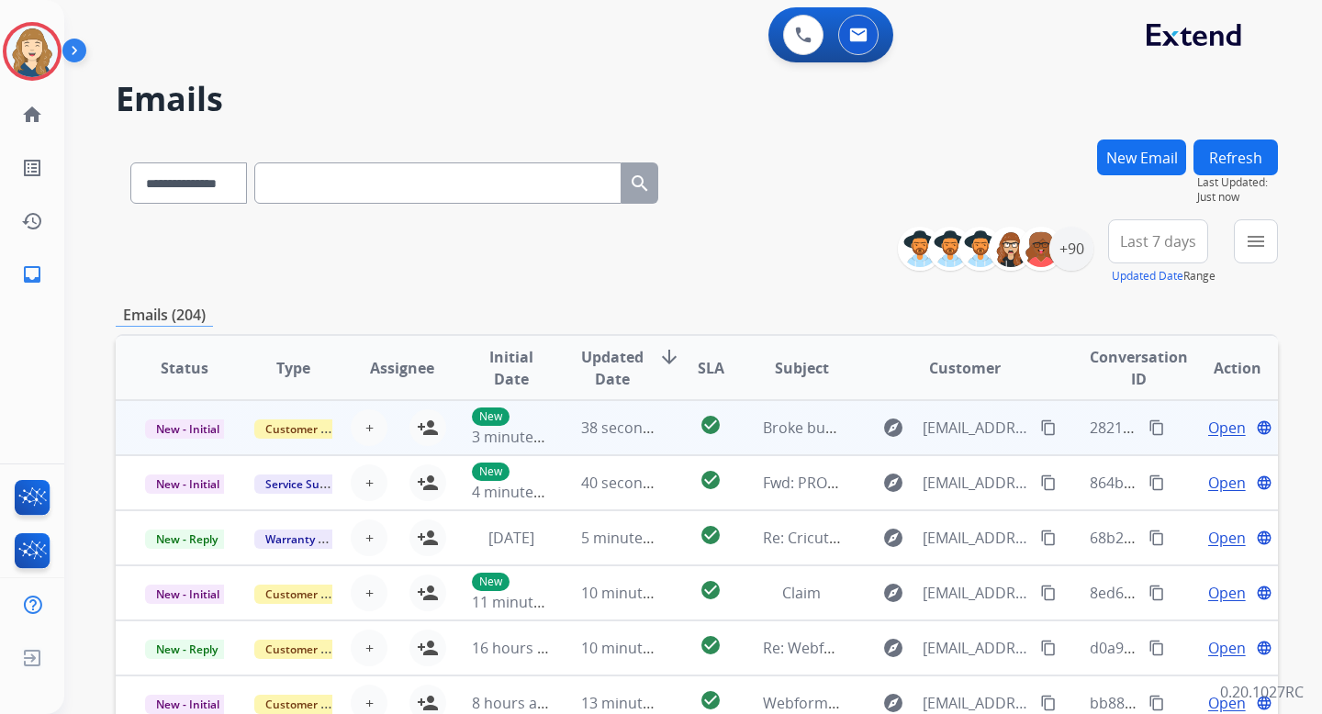
click at [1148, 427] on mat-icon "content_copy" at bounding box center [1156, 427] width 17 height 17
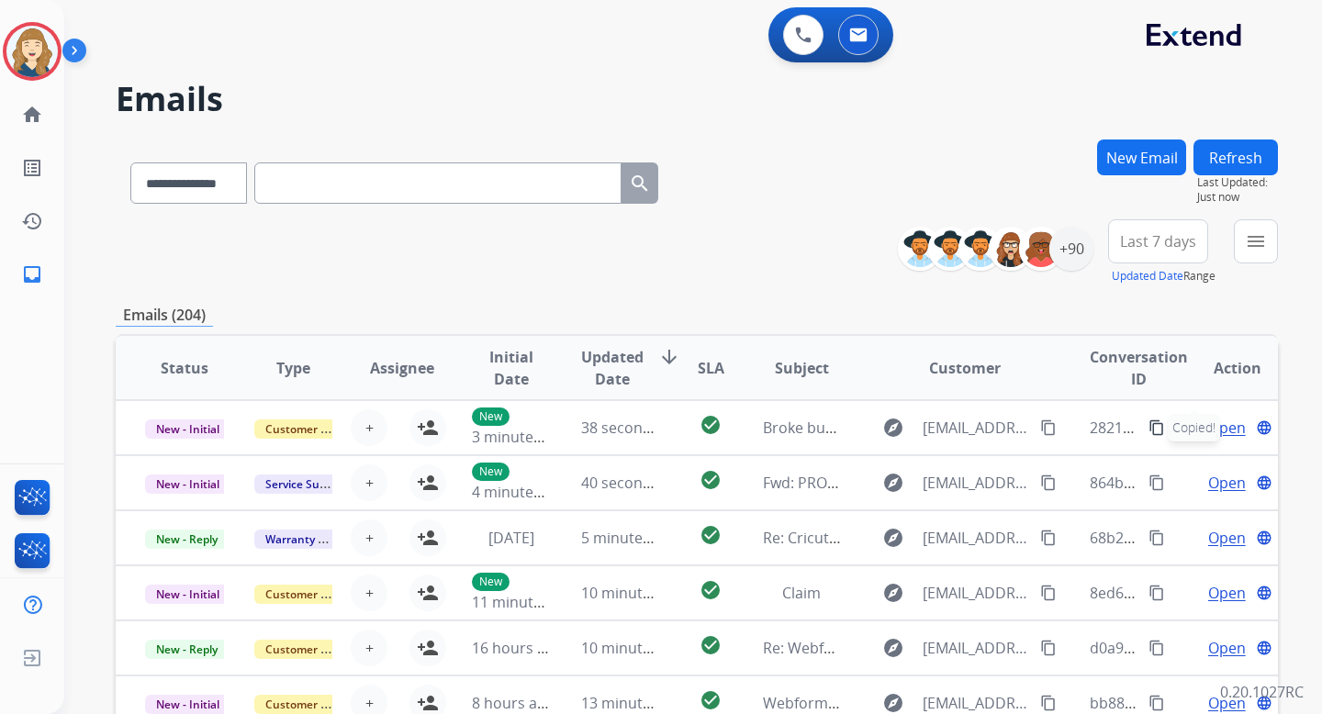
click at [523, 184] on input "text" at bounding box center [437, 182] width 367 height 41
paste input "**********"
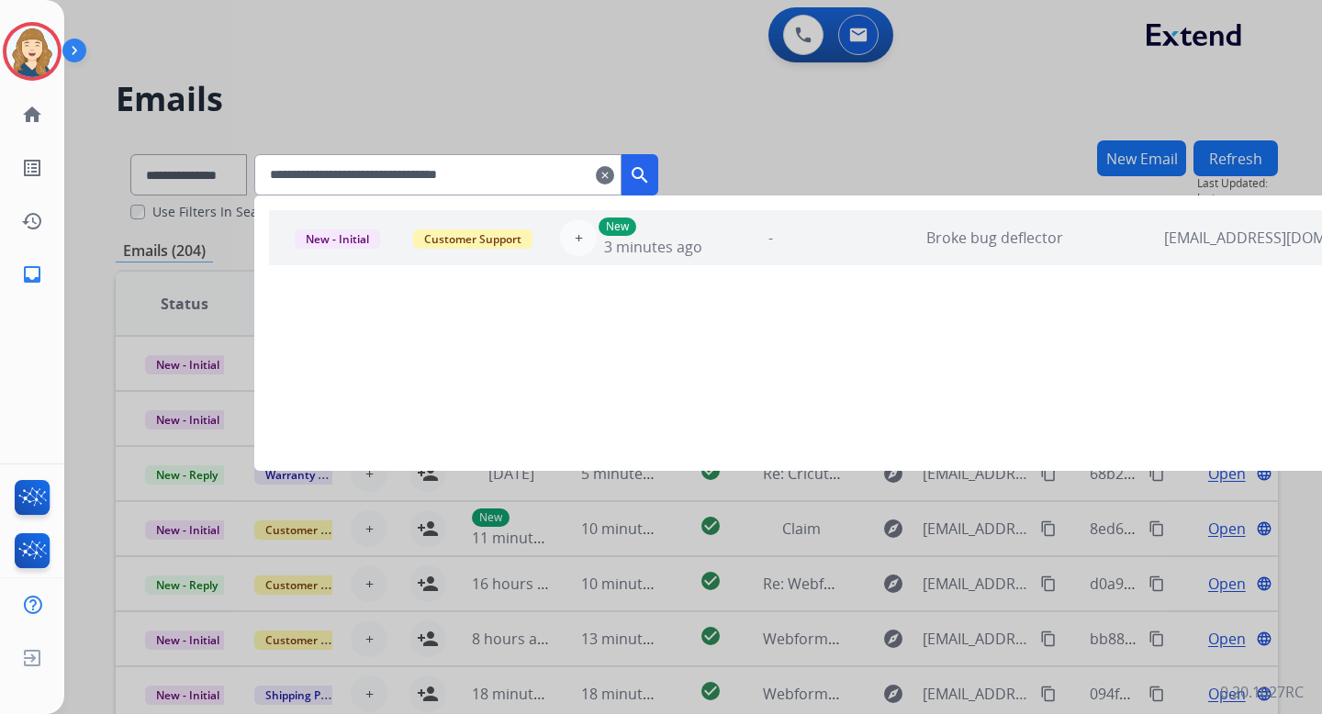
type input "**********"
click at [566, 242] on div "+ Select agent" at bounding box center [567, 237] width 59 height 37
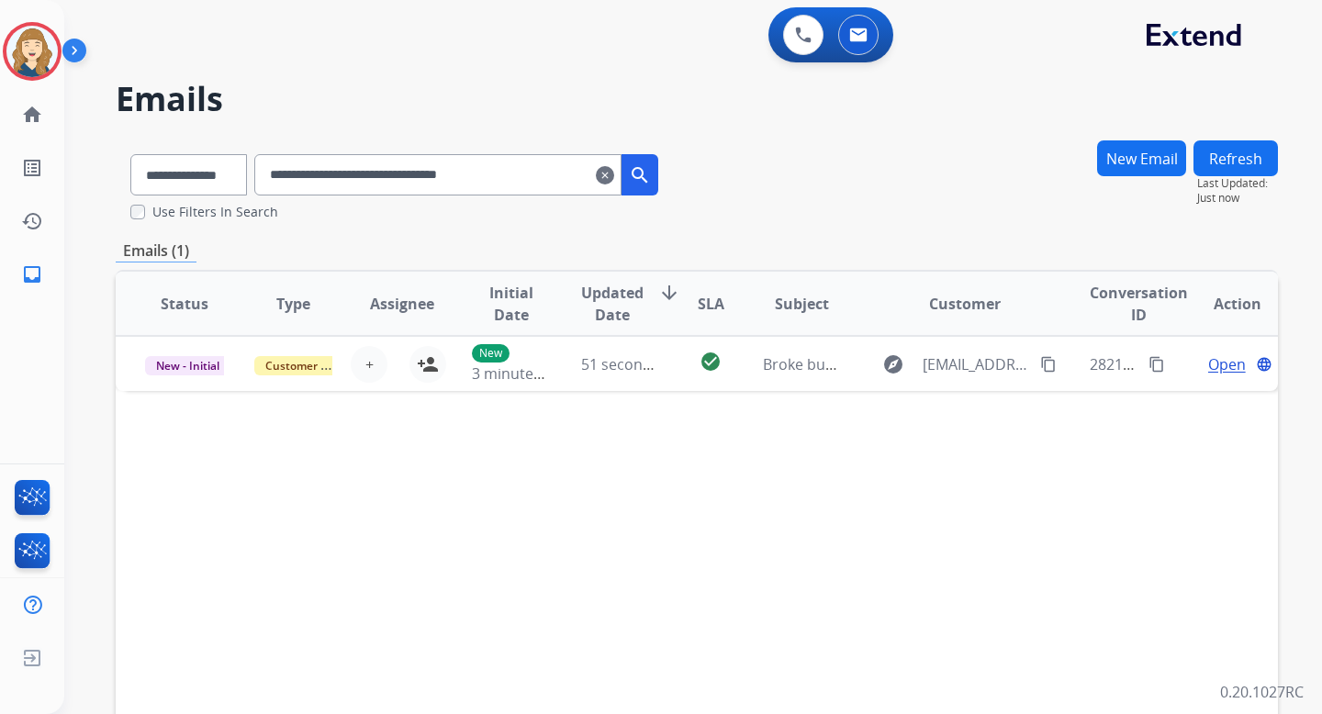
click at [614, 176] on mat-icon "clear" at bounding box center [605, 175] width 18 height 22
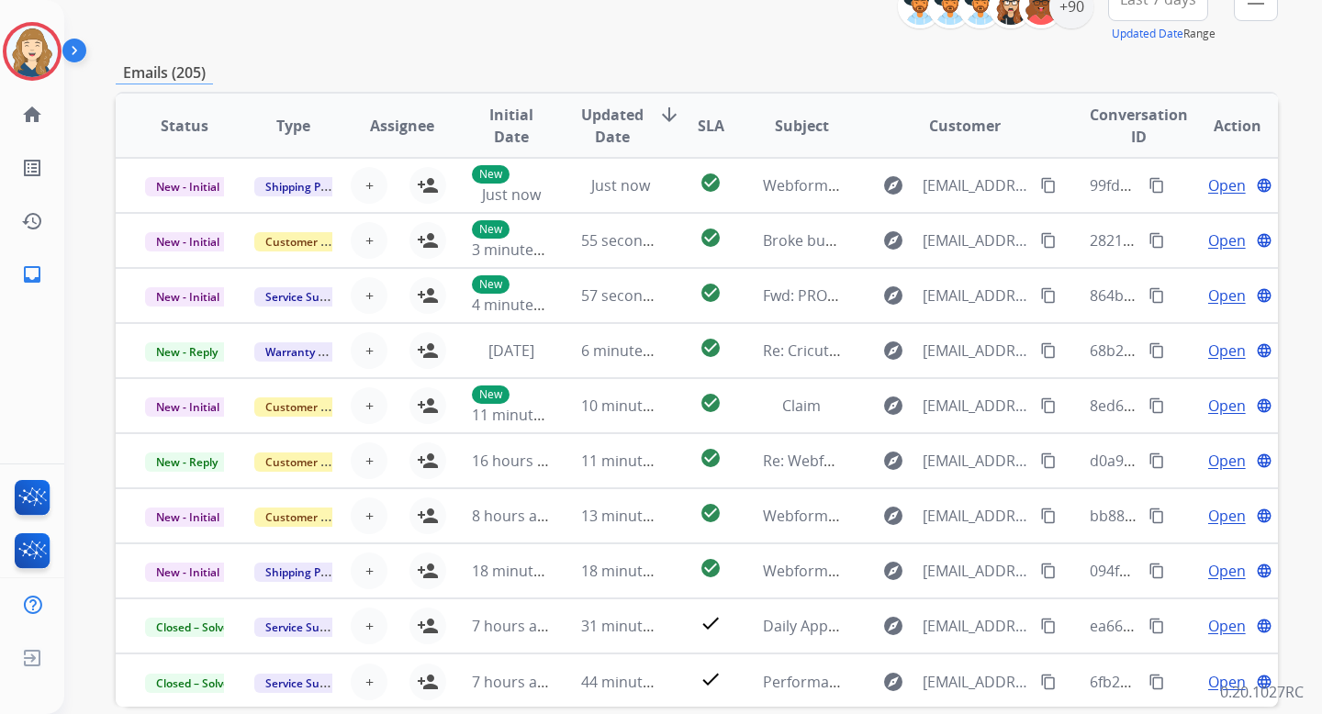
scroll to position [312, 0]
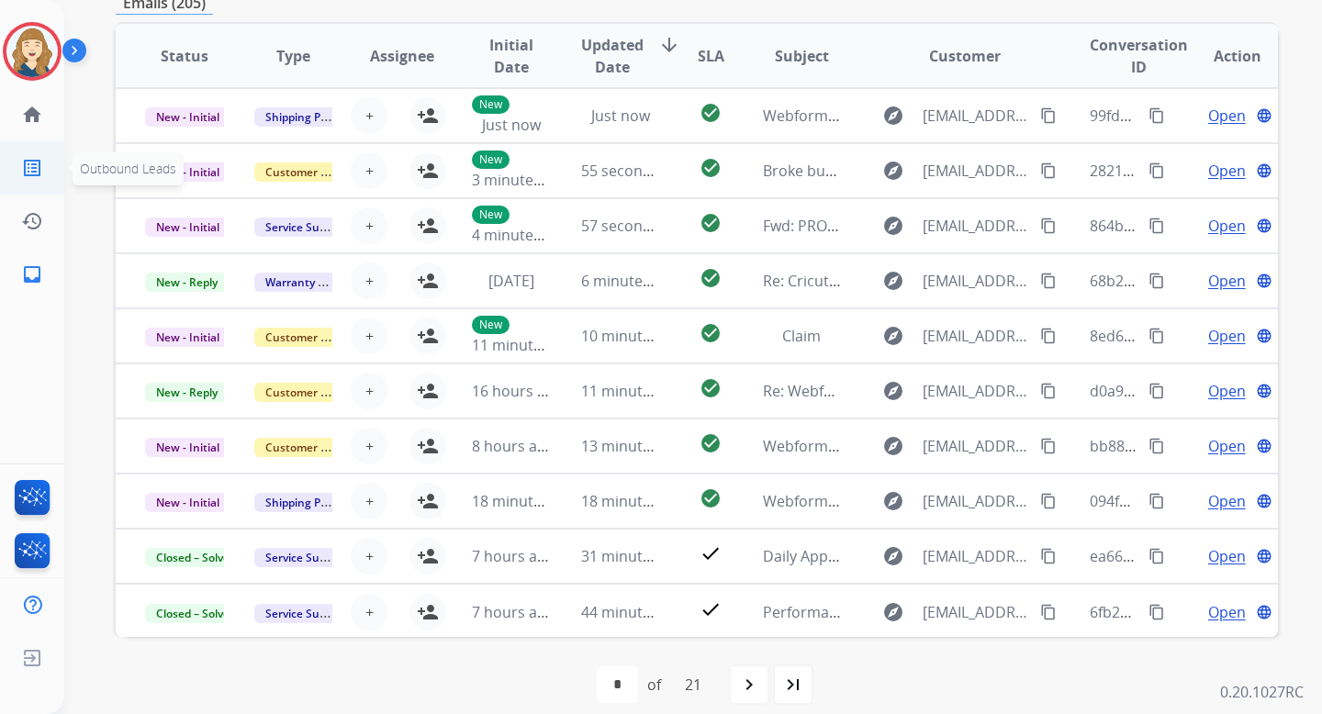
click at [31, 162] on mat-icon "list_alt" at bounding box center [32, 168] width 22 height 22
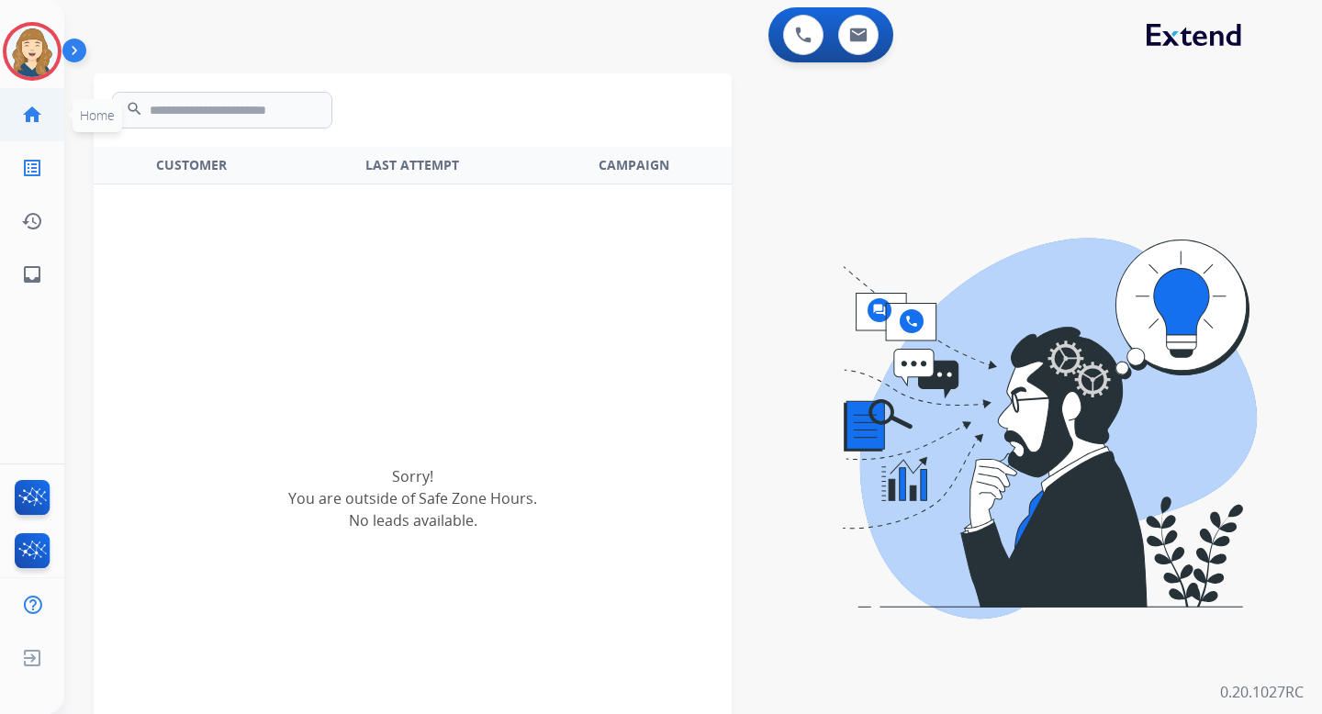
click at [31, 112] on mat-icon "home" at bounding box center [32, 115] width 22 height 22
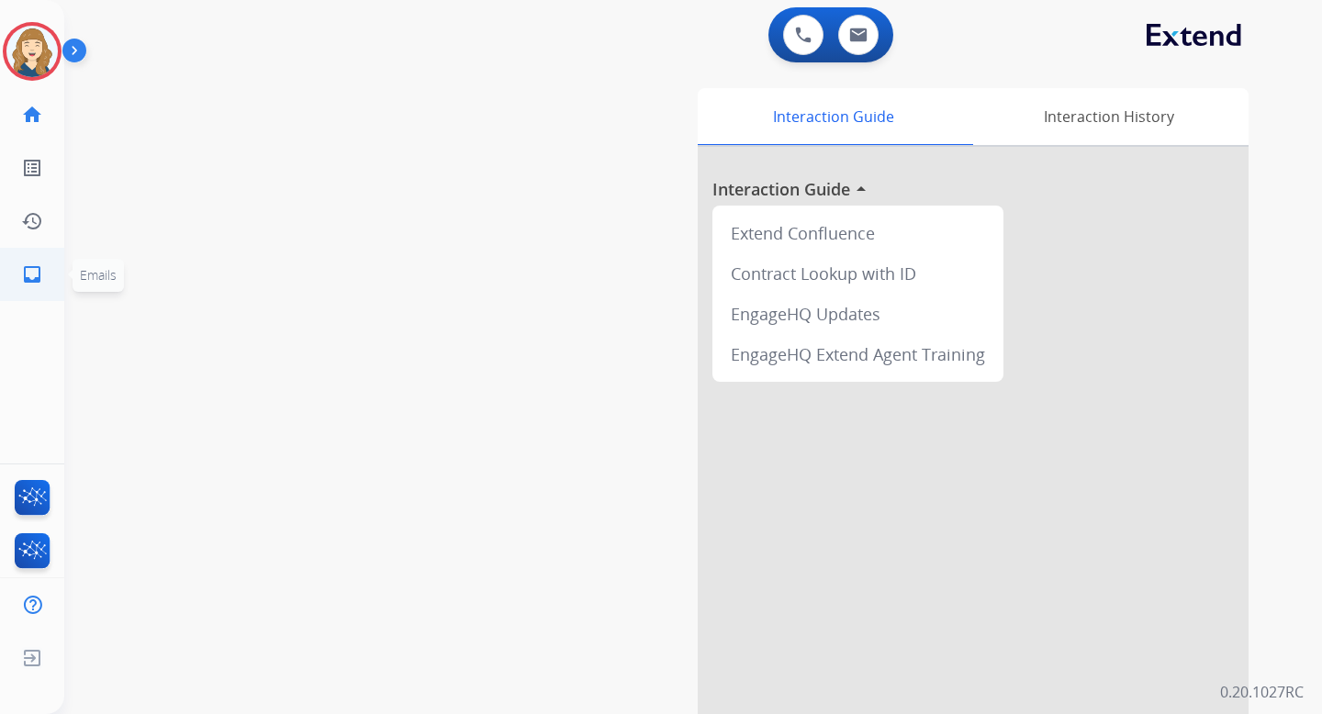
click at [30, 280] on mat-icon "inbox" at bounding box center [32, 274] width 22 height 22
select select "**********"
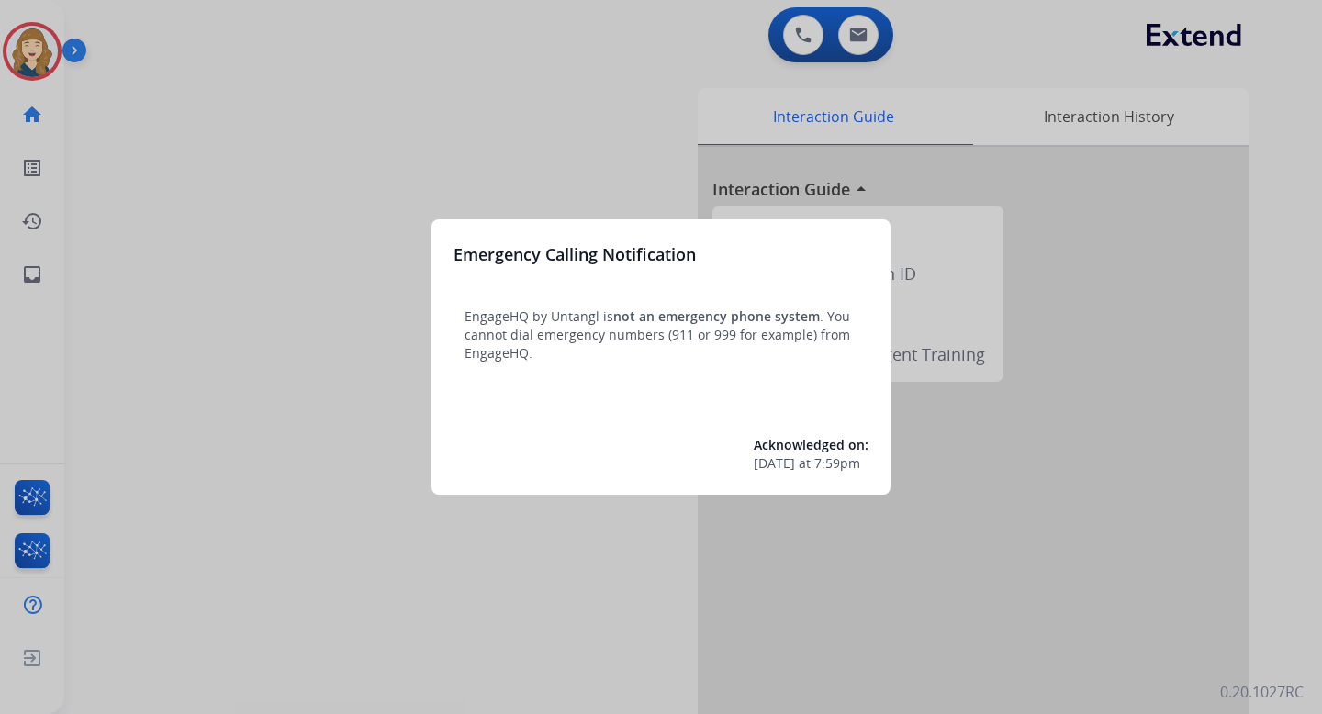
click at [457, 84] on div at bounding box center [661, 357] width 1322 height 714
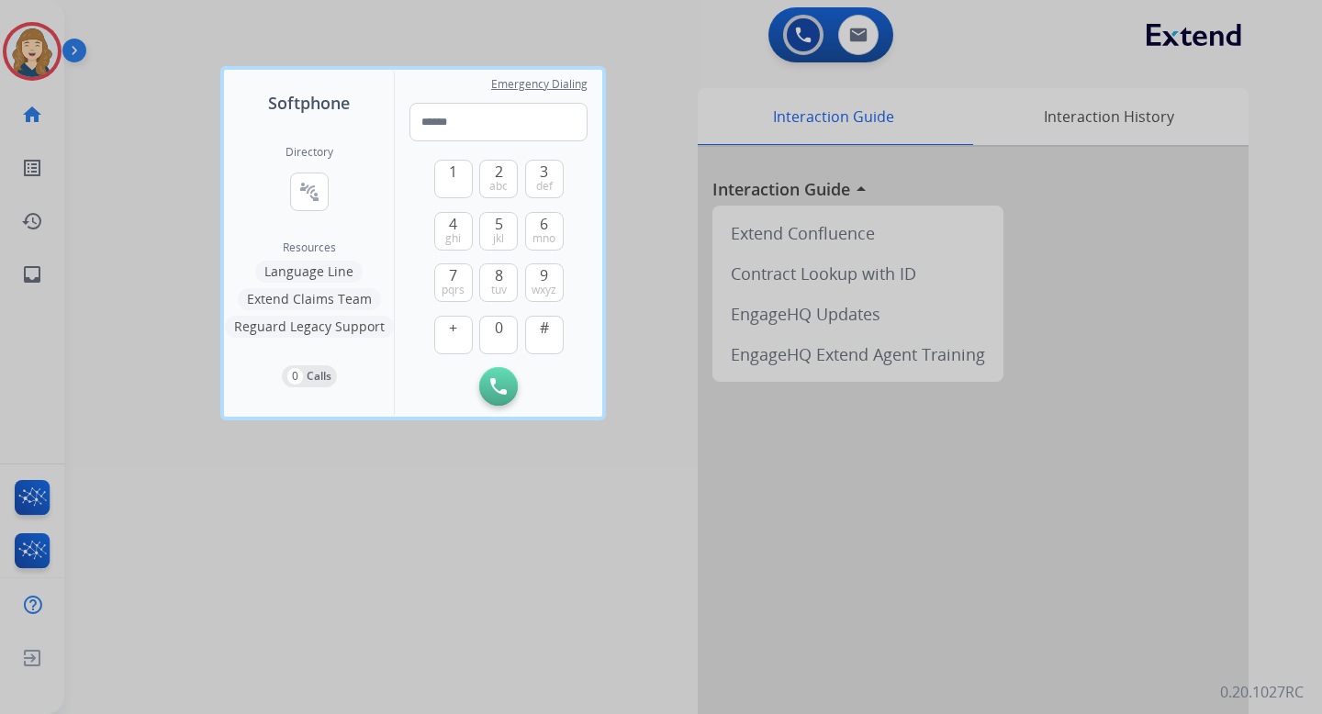
click at [159, 206] on div at bounding box center [661, 357] width 1322 height 714
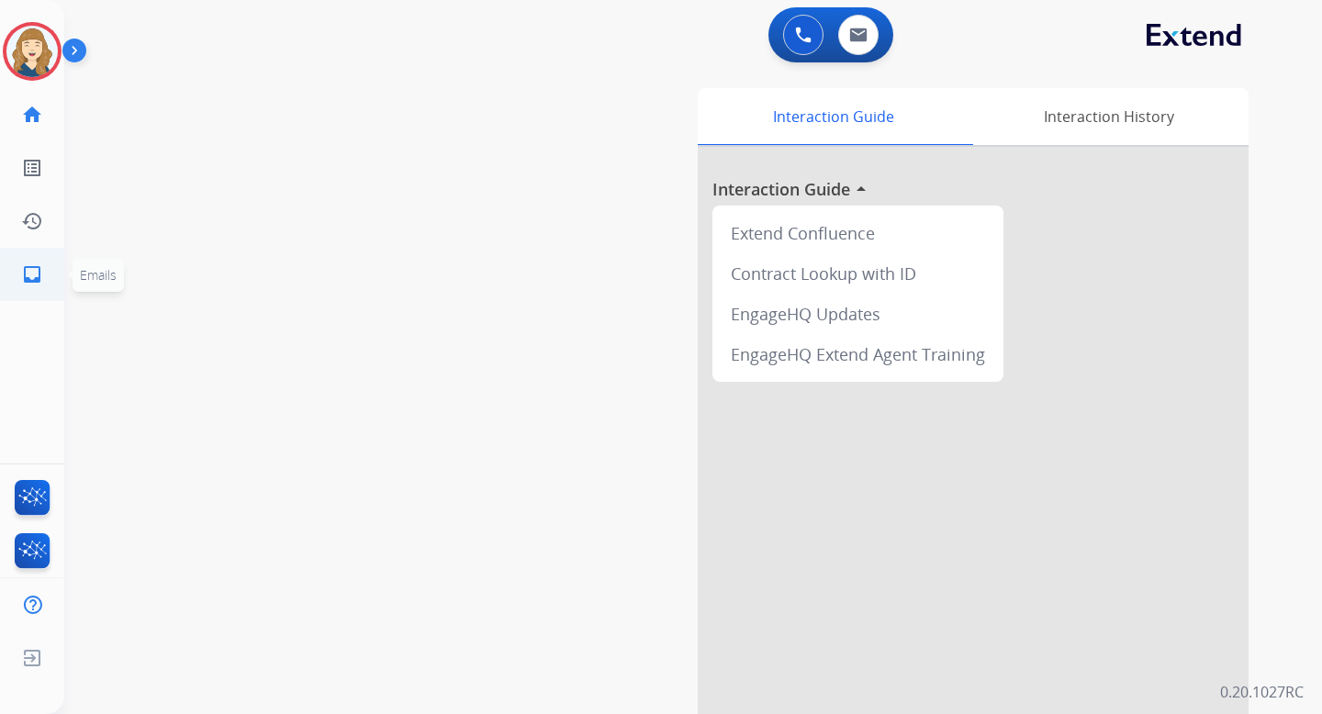
click at [39, 274] on mat-icon "inbox" at bounding box center [32, 274] width 22 height 22
select select "**********"
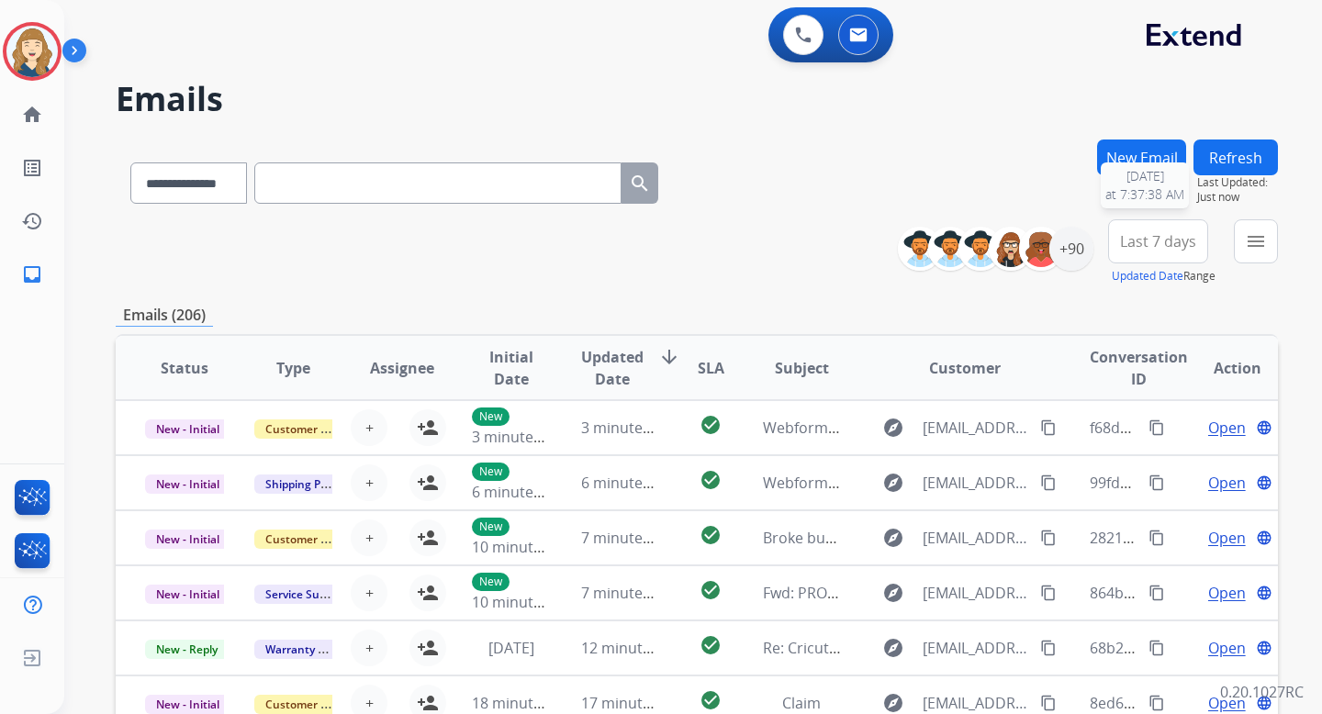
click at [1239, 176] on span "Last Updated:" at bounding box center [1237, 182] width 81 height 15
click at [1239, 159] on button "Refresh" at bounding box center [1235, 158] width 84 height 36
